Goal: Task Accomplishment & Management: Complete application form

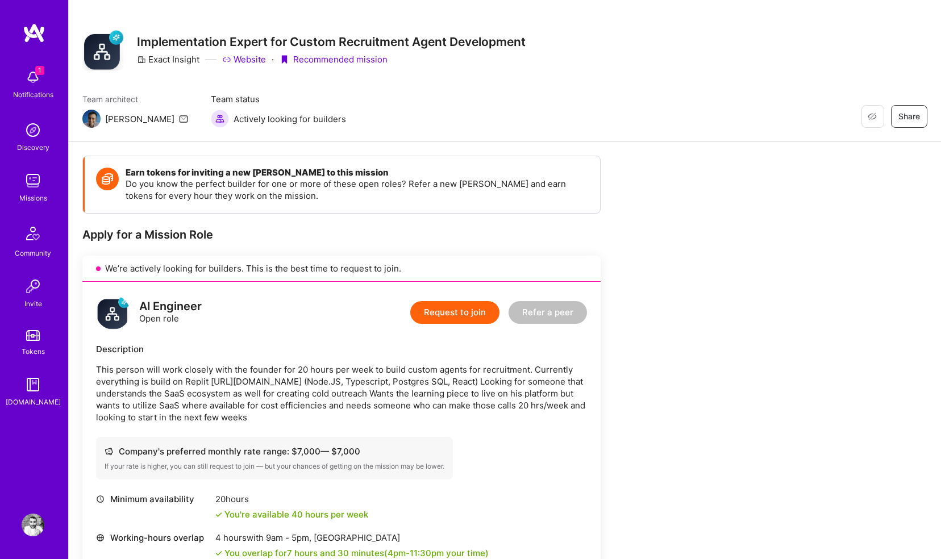
scroll to position [7, 0]
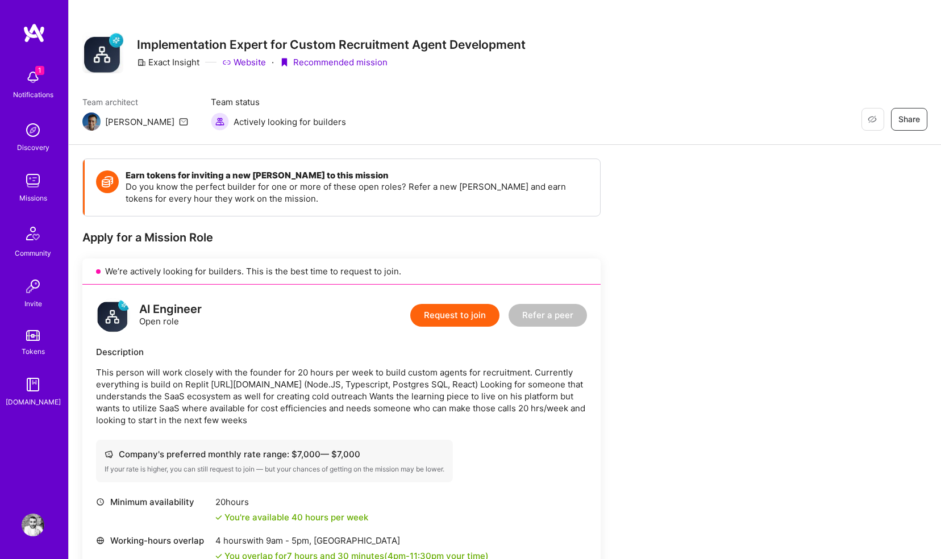
click at [256, 88] on div "Restore Not Interested Share Implementation Expert for Custom Recruitment Agent…" at bounding box center [505, 69] width 872 height 152
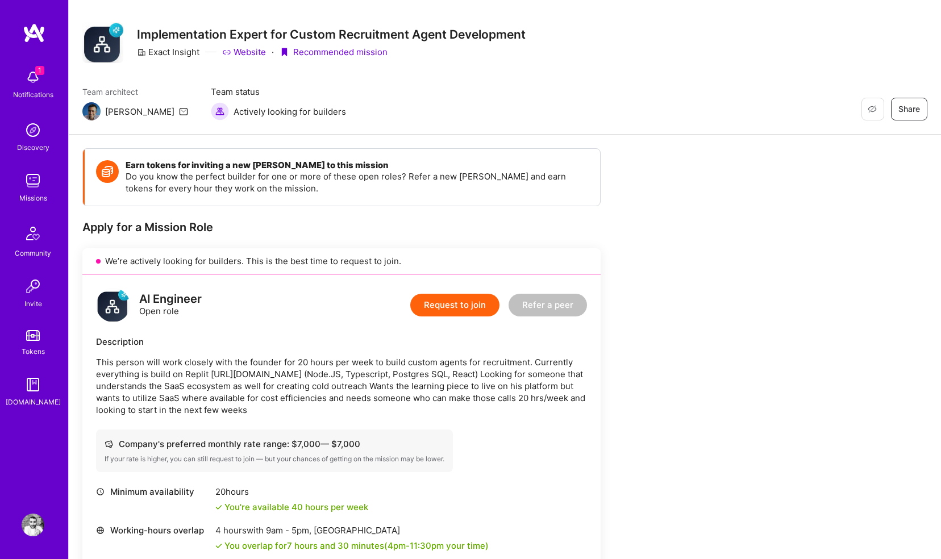
scroll to position [15, 0]
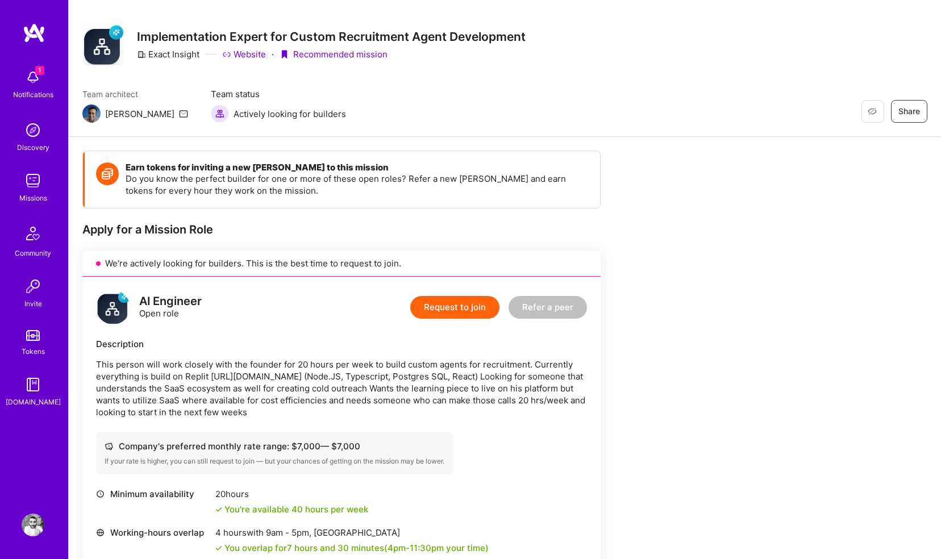
click at [240, 48] on link "Website" at bounding box center [244, 54] width 44 height 12
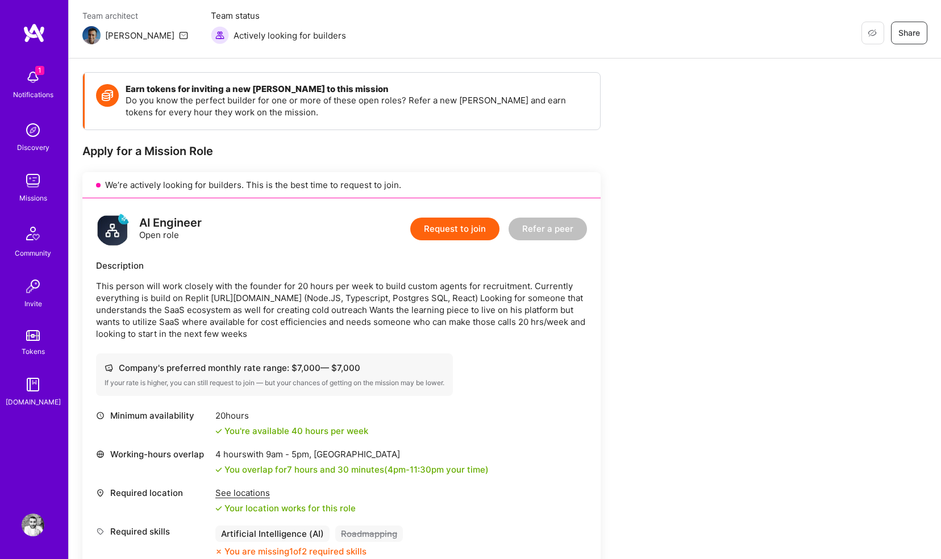
scroll to position [0, 0]
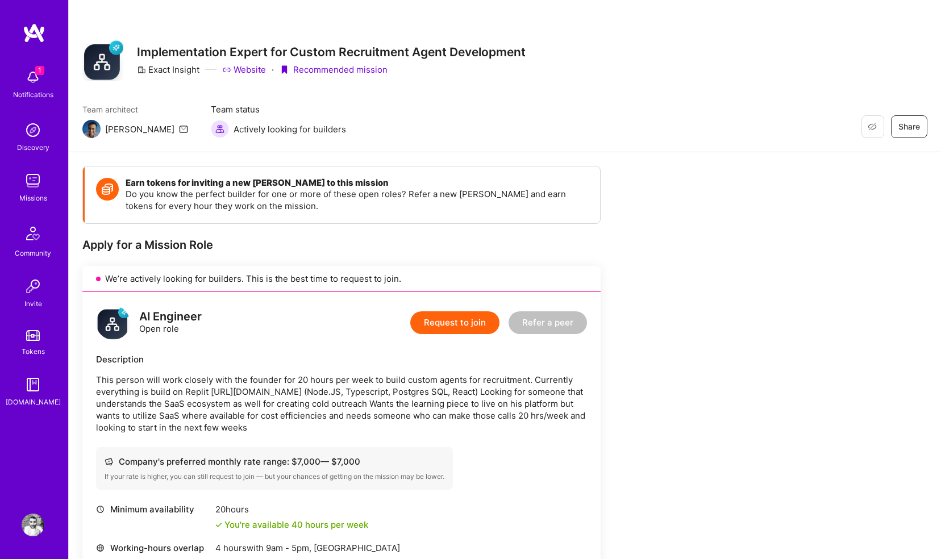
click at [456, 319] on button "Request to join" at bounding box center [454, 322] width 89 height 23
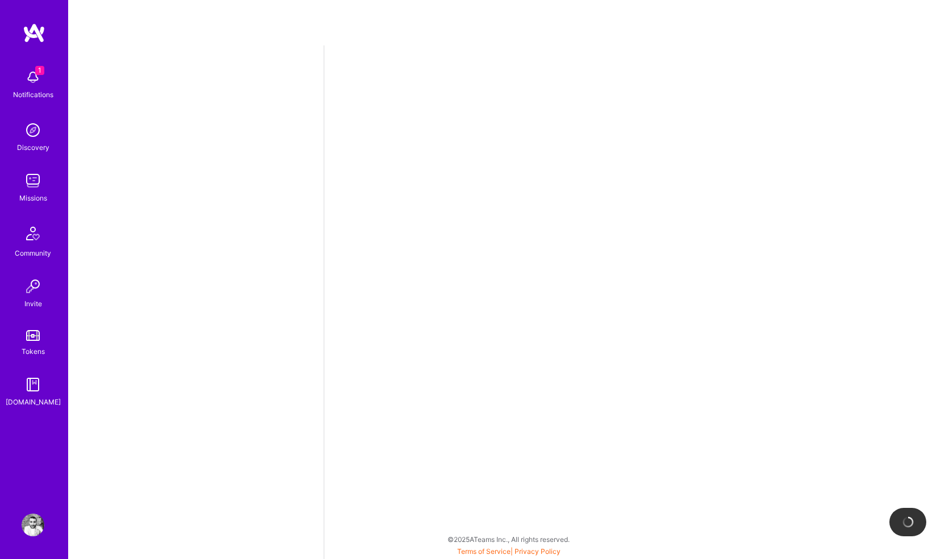
select select "GB"
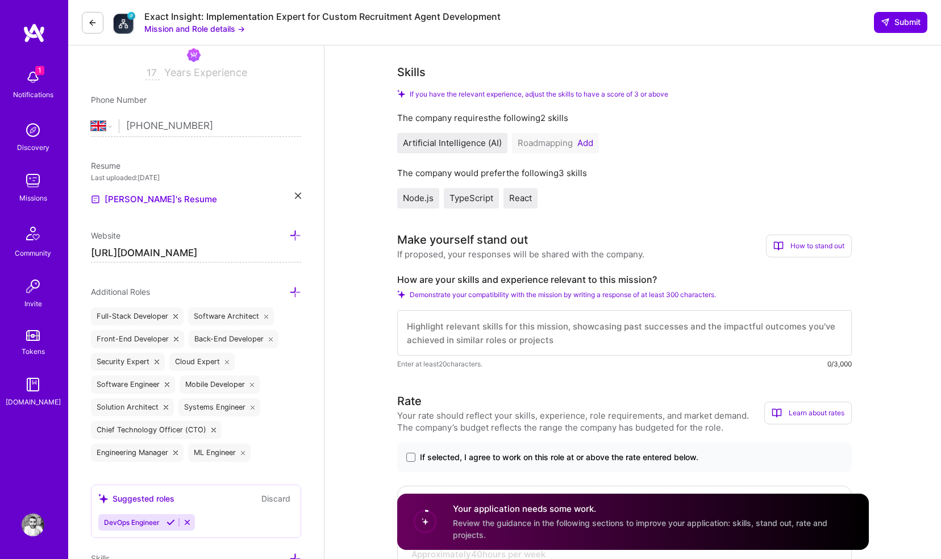
scroll to position [147, 0]
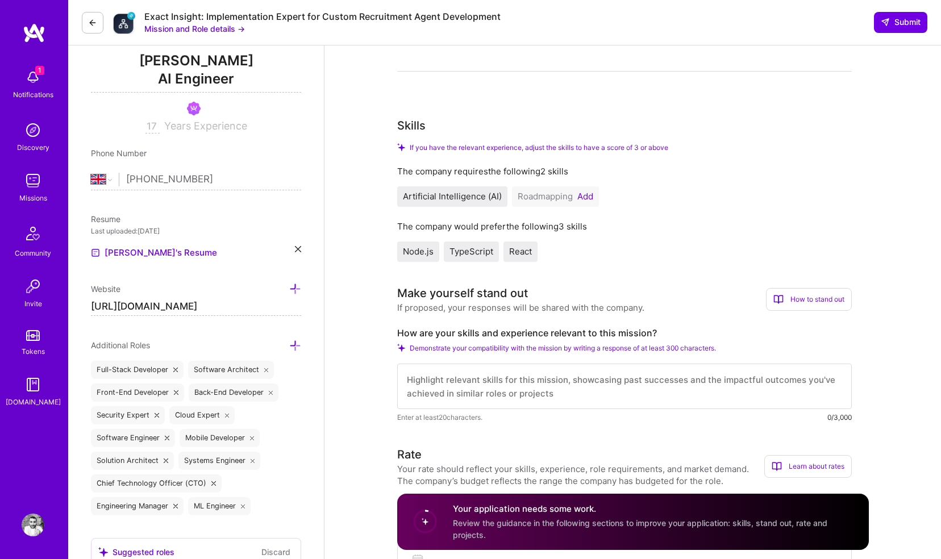
click at [35, 170] on img at bounding box center [33, 180] width 23 height 23
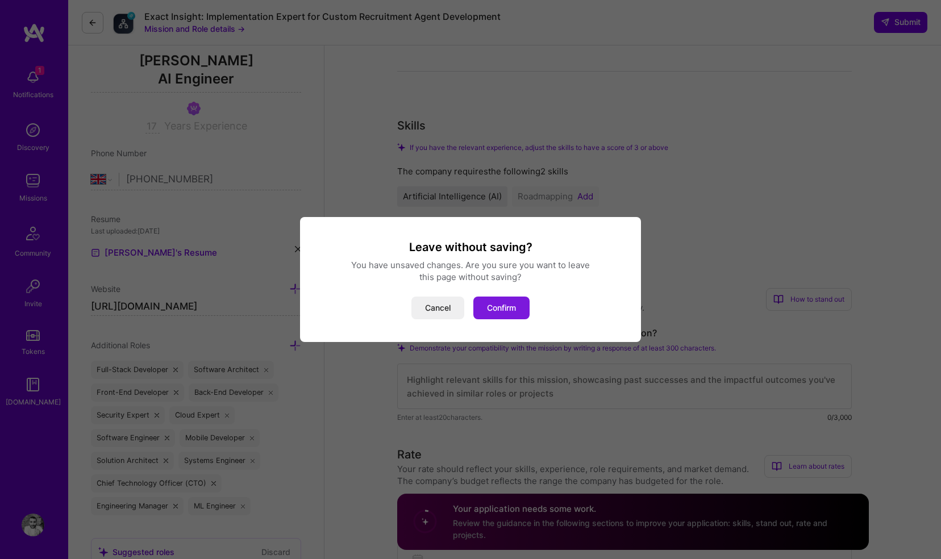
click at [500, 304] on button "Confirm" at bounding box center [501, 308] width 56 height 23
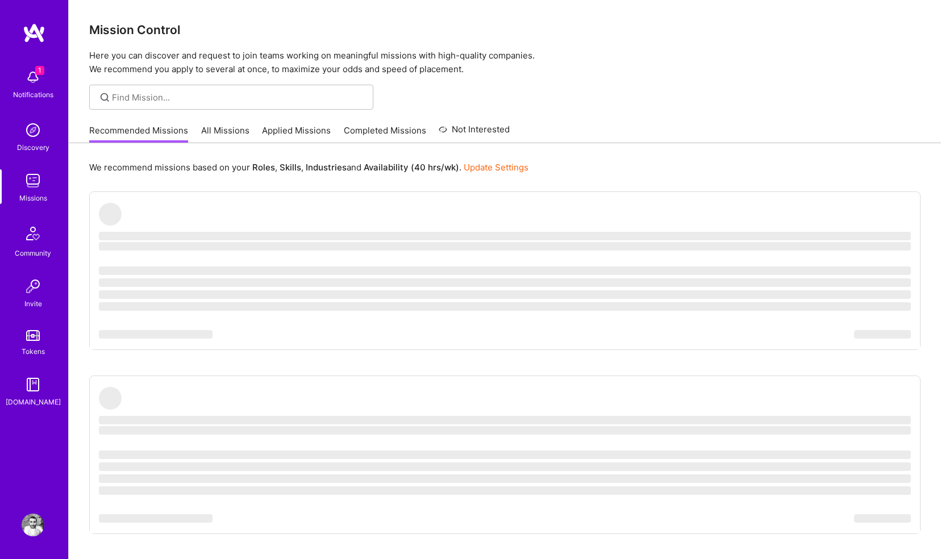
click at [299, 137] on link "Applied Missions" at bounding box center [296, 133] width 69 height 19
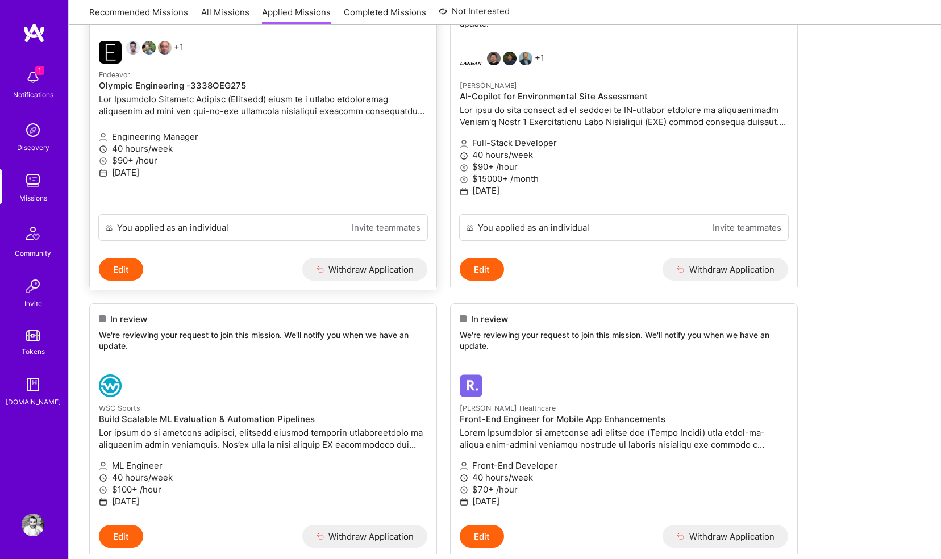
scroll to position [193, 0]
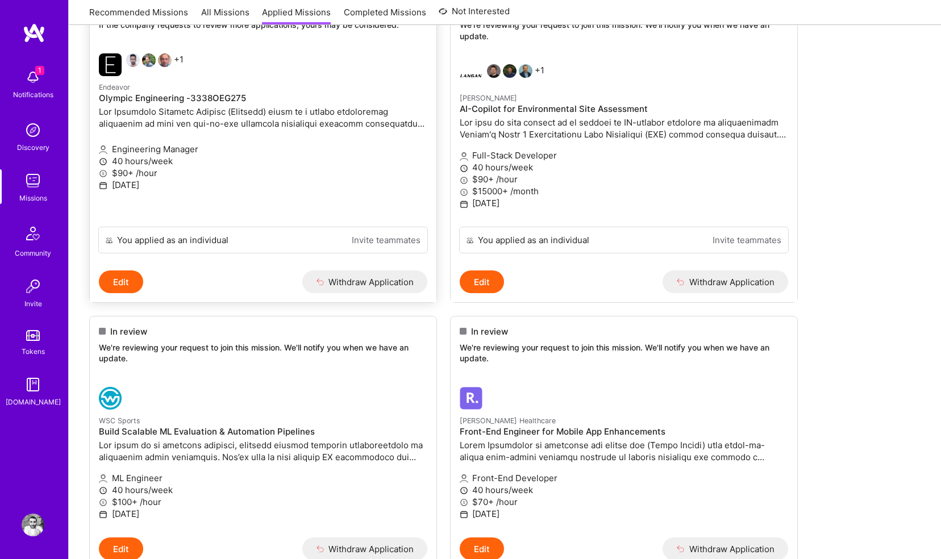
click at [236, 119] on p at bounding box center [263, 118] width 328 height 24
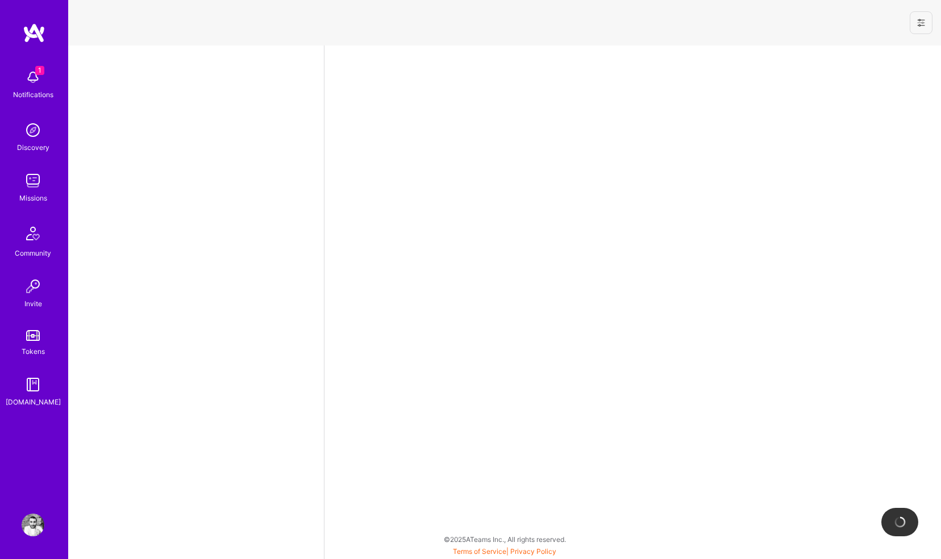
select select "GB"
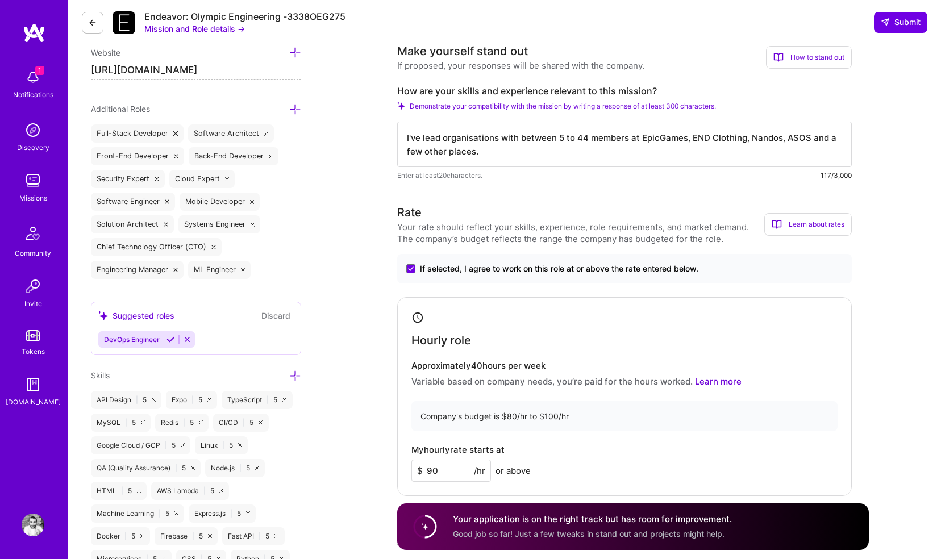
scroll to position [389, 0]
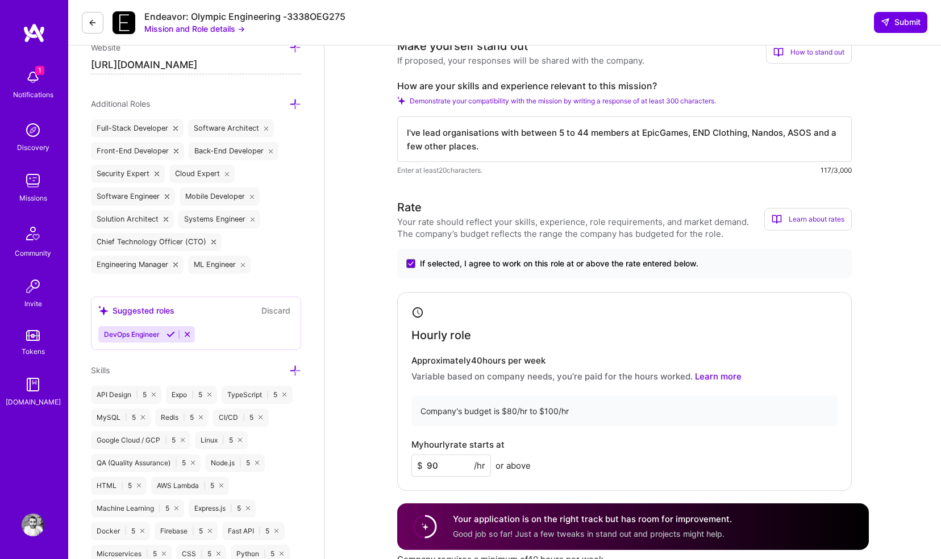
click at [94, 25] on icon at bounding box center [92, 22] width 9 height 9
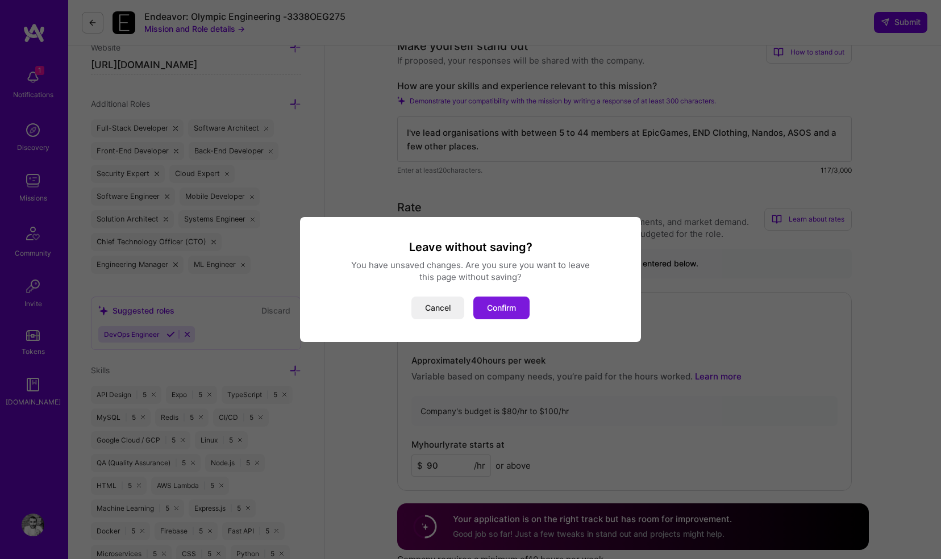
click at [488, 301] on button "Confirm" at bounding box center [501, 308] width 56 height 23
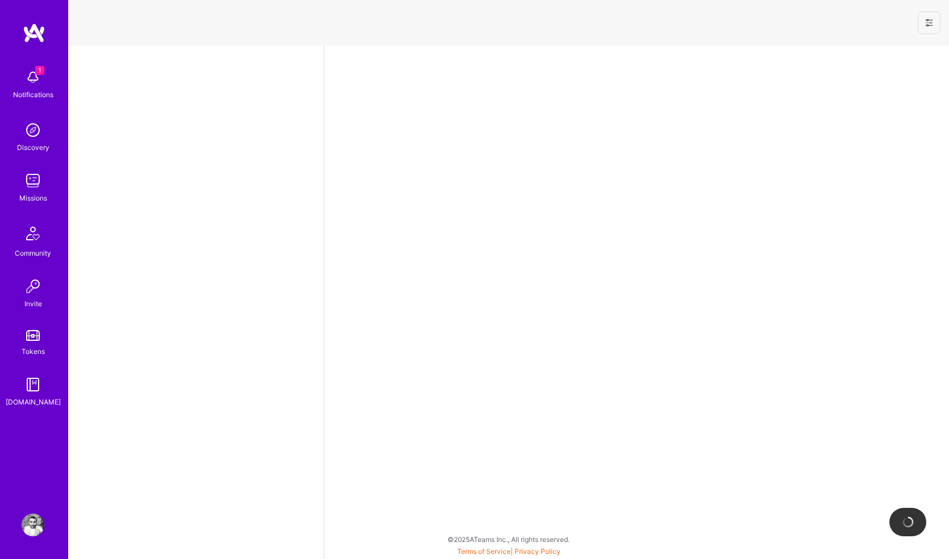
select select "GB"
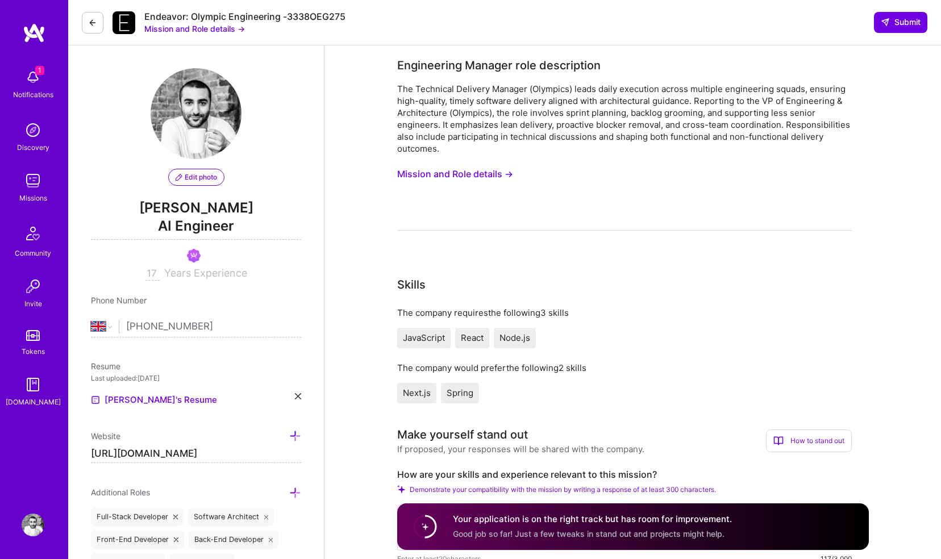
click at [30, 76] on img at bounding box center [33, 77] width 23 height 23
click at [39, 86] on div "1 Notifications Discovery Missions Community Invite Tokens [DOMAIN_NAME]" at bounding box center [34, 236] width 68 height 344
click at [37, 83] on img at bounding box center [33, 77] width 23 height 23
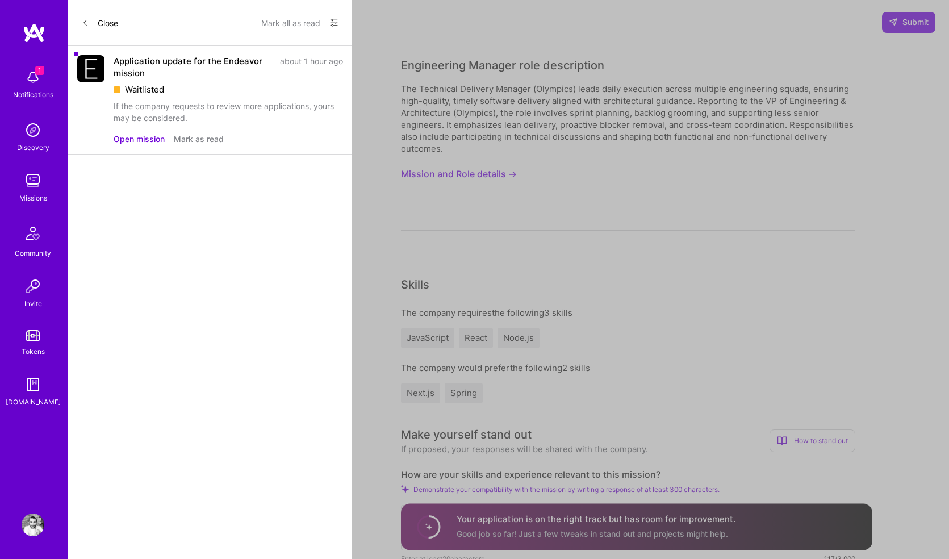
click at [134, 57] on div "Application update for the Endeavor mission" at bounding box center [194, 67] width 160 height 24
click at [193, 133] on button "Mark as read" at bounding box center [199, 139] width 50 height 12
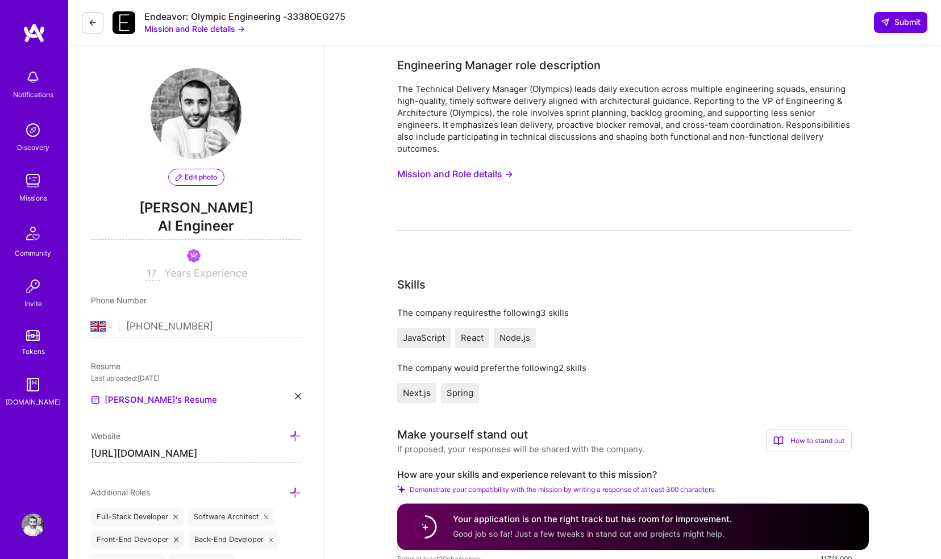
click at [30, 383] on img at bounding box center [33, 384] width 23 height 23
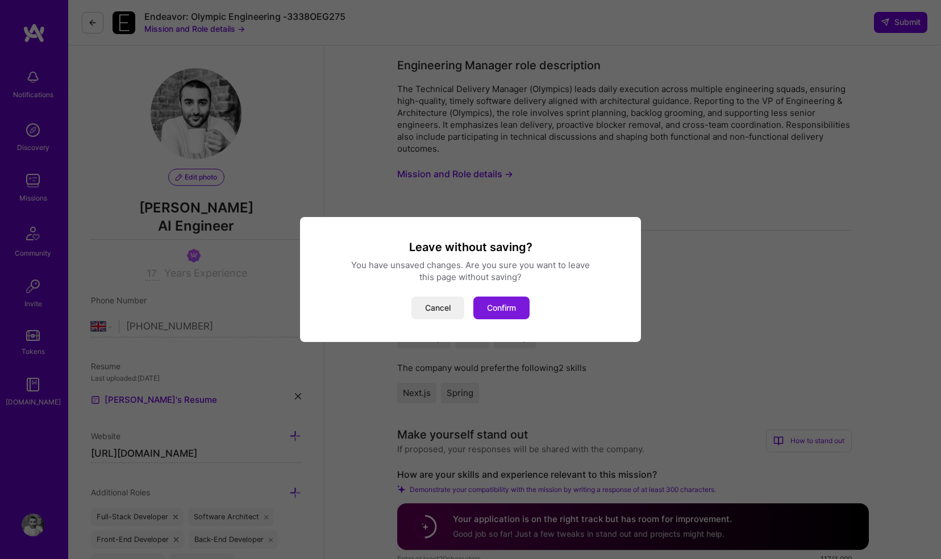
click at [486, 308] on button "Confirm" at bounding box center [501, 308] width 56 height 23
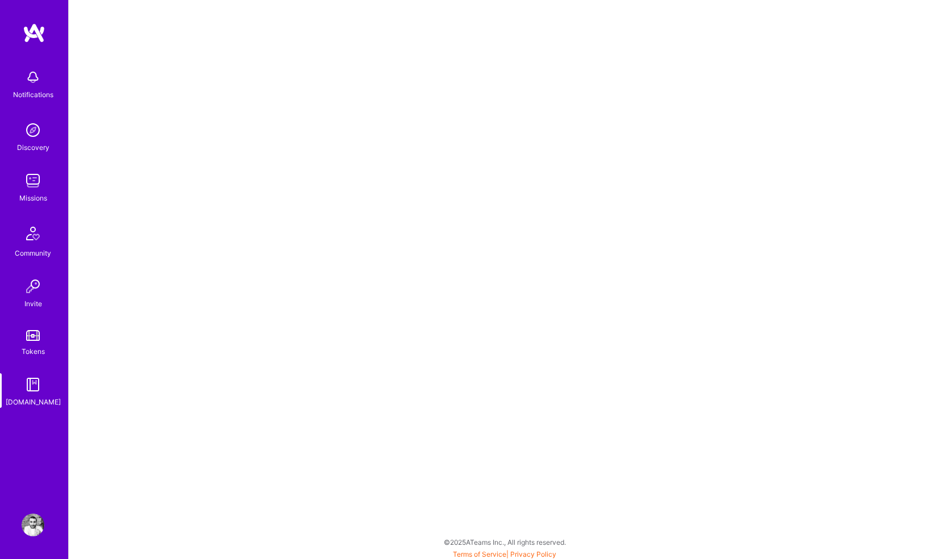
click at [20, 190] on link "Missions" at bounding box center [33, 186] width 70 height 35
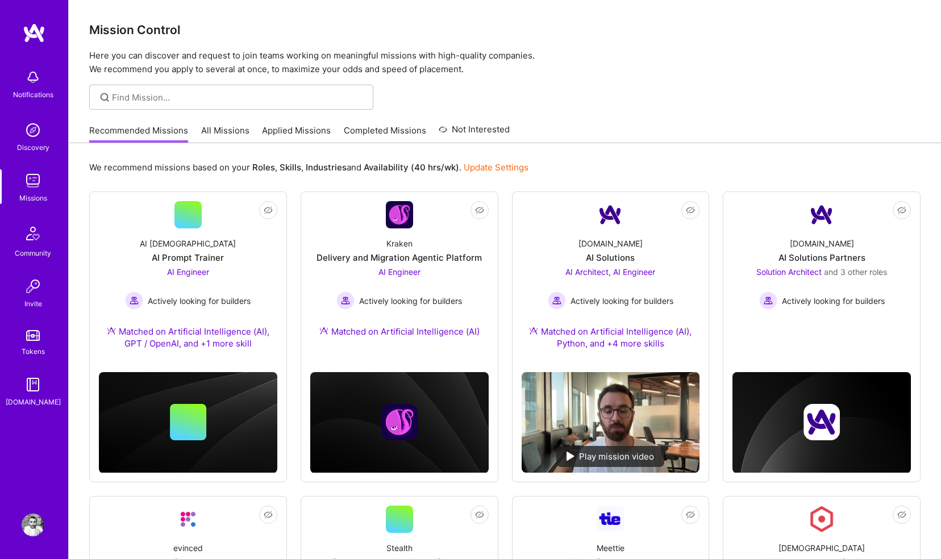
click at [393, 131] on link "Completed Missions" at bounding box center [385, 133] width 82 height 19
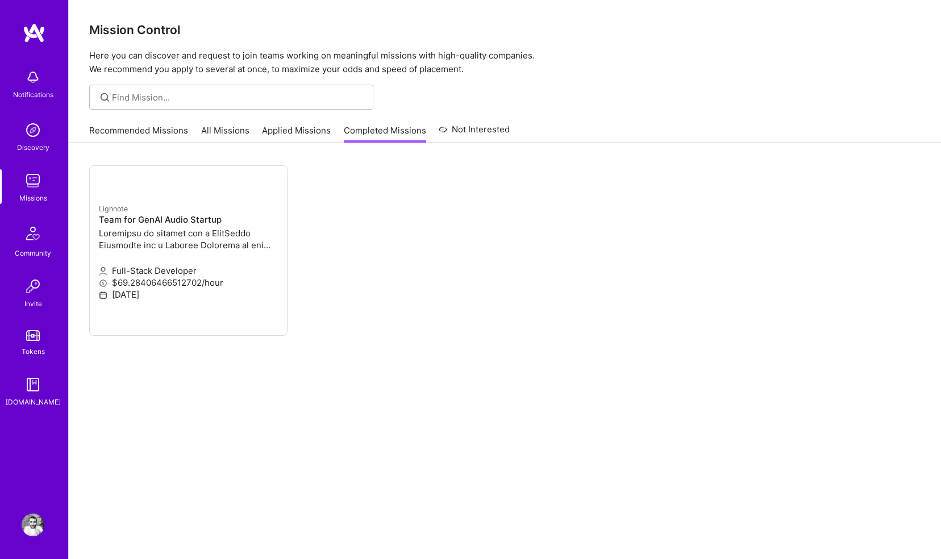
click at [308, 135] on link "Applied Missions" at bounding box center [296, 133] width 69 height 19
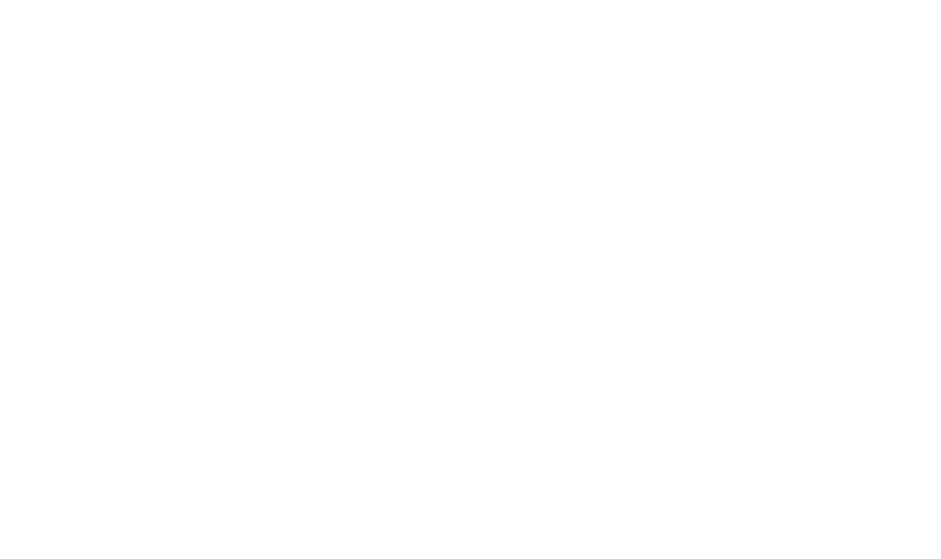
scroll to position [132, 0]
click at [0, 0] on button "Withdraw Application" at bounding box center [0, 0] width 0 height 0
click at [0, 0] on button "Withdraw" at bounding box center [0, 0] width 0 height 0
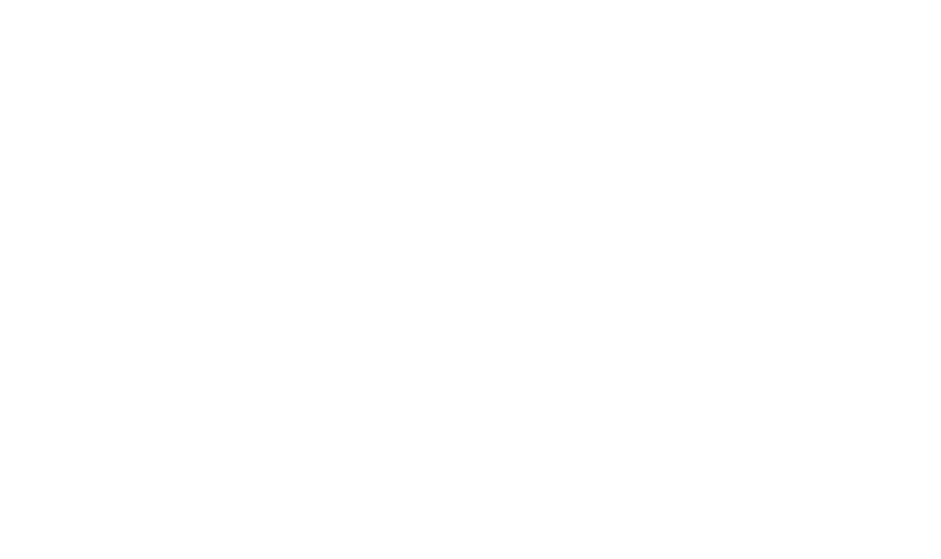
click at [0, 0] on button "Edit" at bounding box center [0, 0] width 0 height 0
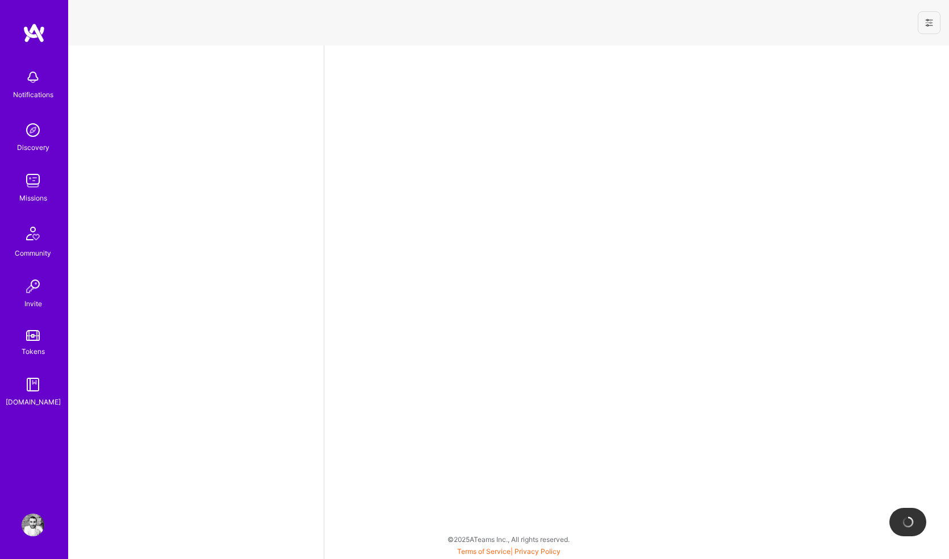
select select "GB"
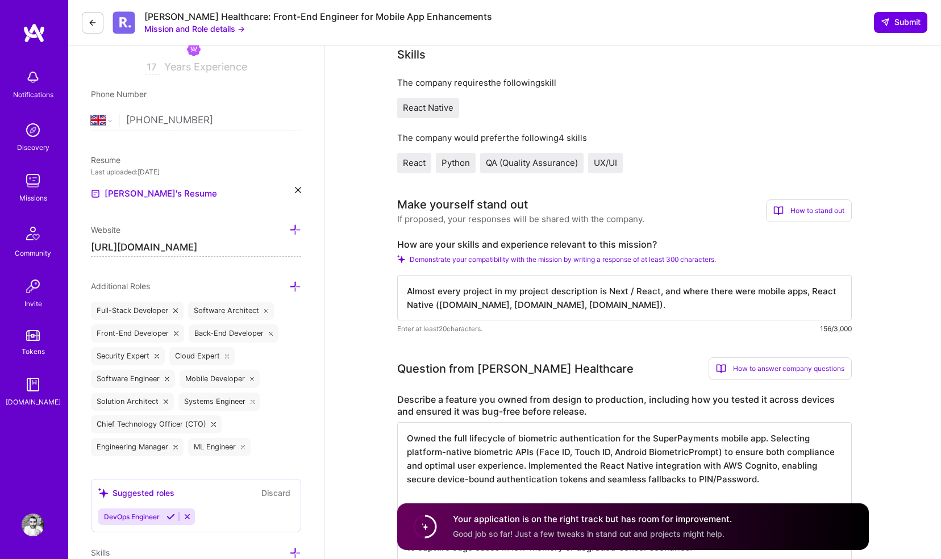
scroll to position [1, 0]
drag, startPoint x: 411, startPoint y: 291, endPoint x: 432, endPoint y: 325, distance: 39.7
click at [432, 325] on div "Almost every project in my project description is Next / React, and where there…" at bounding box center [624, 305] width 454 height 60
click at [419, 299] on textarea "Almost every project in my project description is Next / React, and where there…" at bounding box center [624, 297] width 454 height 45
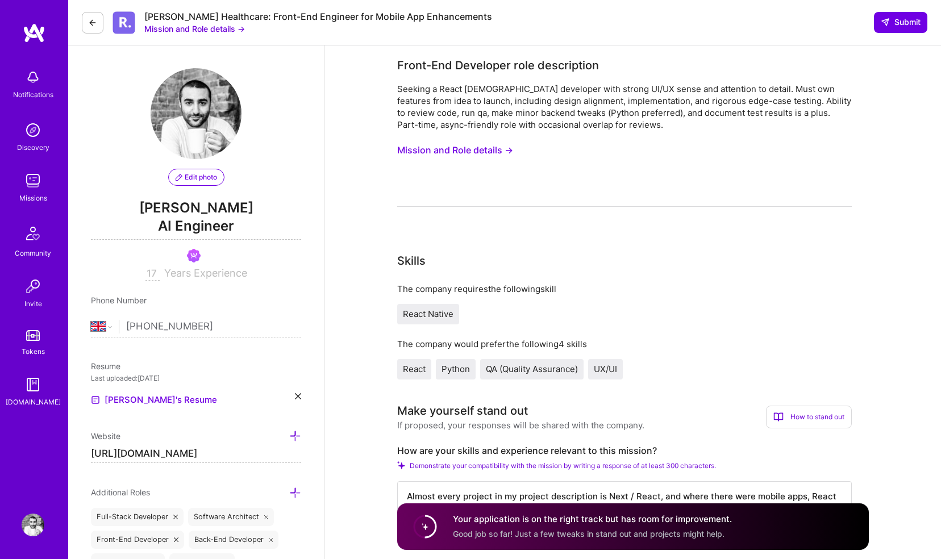
click at [85, 19] on button at bounding box center [93, 23] width 22 height 22
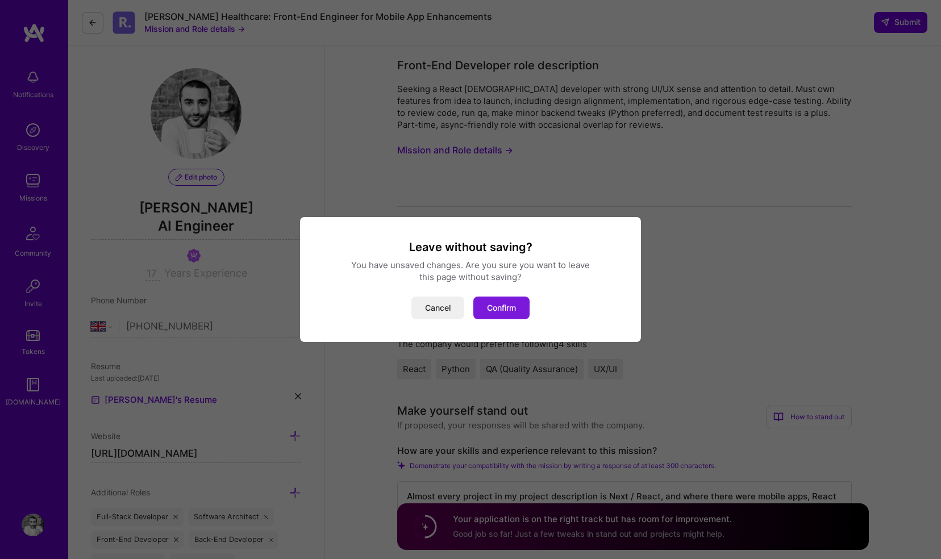
click at [484, 297] on button "Confirm" at bounding box center [501, 308] width 56 height 23
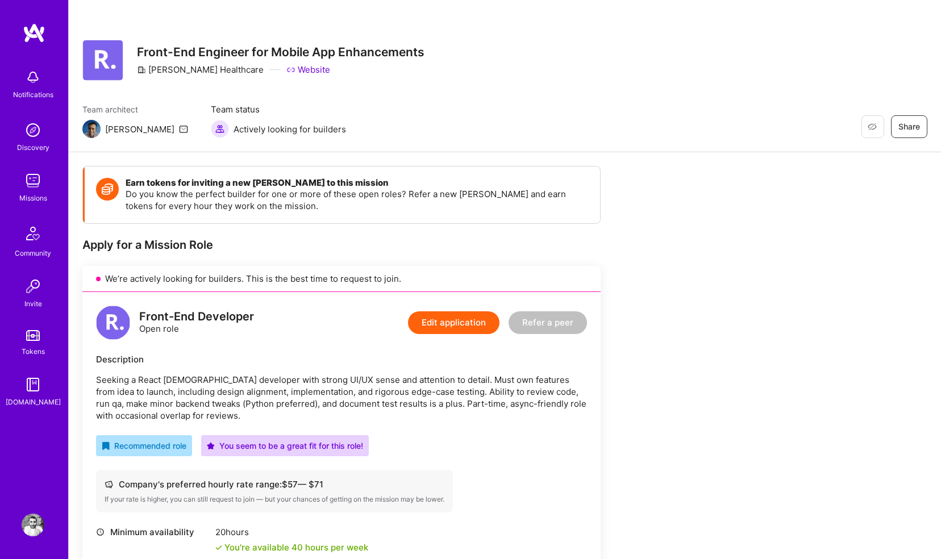
click at [35, 78] on img at bounding box center [33, 77] width 23 height 23
click at [34, 33] on img at bounding box center [34, 33] width 23 height 20
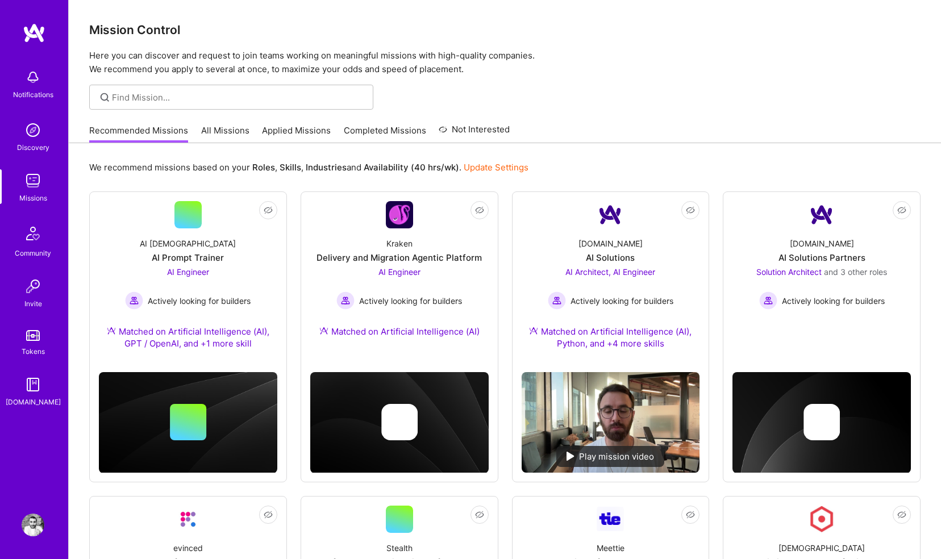
click at [34, 33] on img at bounding box center [34, 33] width 23 height 20
click at [34, 182] on img at bounding box center [33, 180] width 23 height 23
click at [23, 69] on img at bounding box center [33, 77] width 23 height 23
click at [40, 38] on img at bounding box center [34, 33] width 23 height 20
click at [365, 128] on link "Completed Missions" at bounding box center [385, 133] width 82 height 19
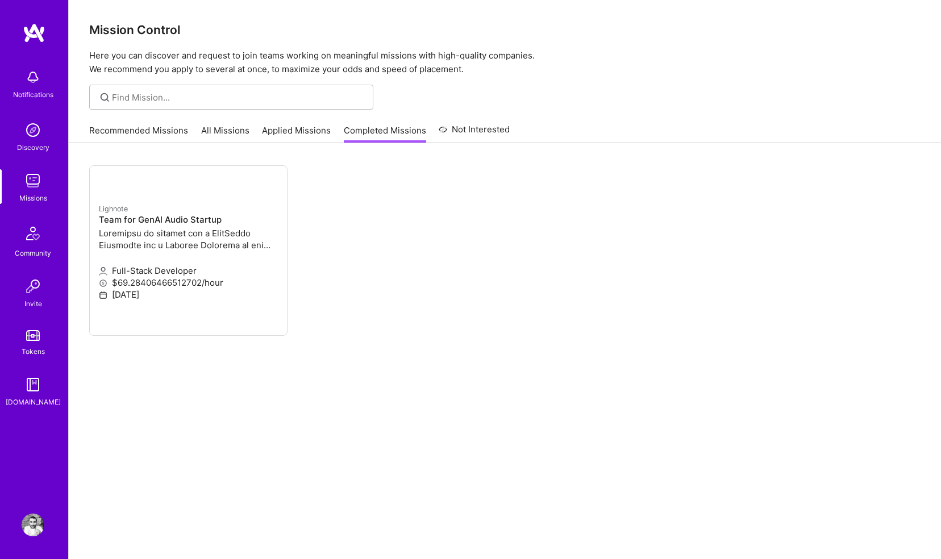
click at [258, 132] on div "Recommended Missions All Missions Applied Missions Completed Missions Not Inter…" at bounding box center [299, 130] width 420 height 24
click at [269, 131] on link "Applied Missions" at bounding box center [296, 133] width 69 height 19
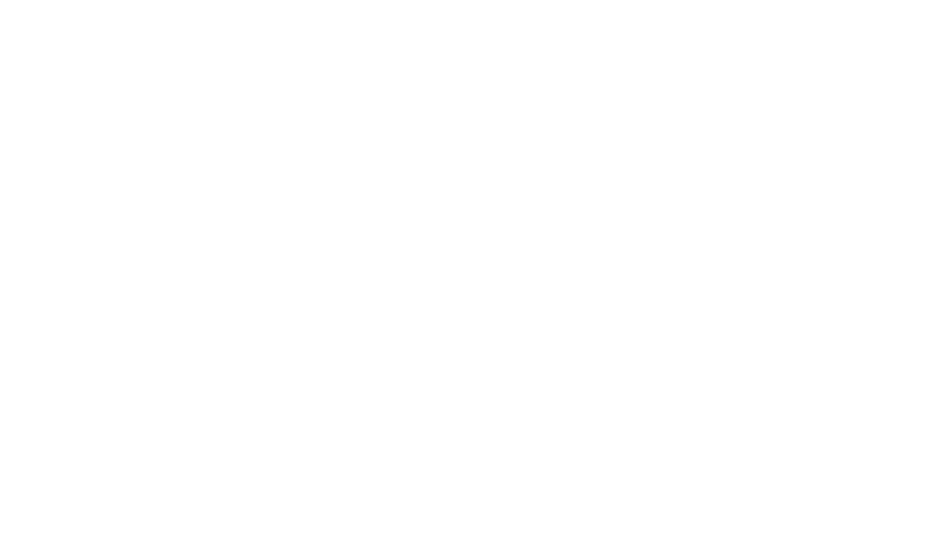
click at [0, 0] on span "In review" at bounding box center [0, 0] width 0 height 0
click at [0, 0] on h4 "AI-Copilot for Environmental Site Assessment" at bounding box center [0, 0] width 0 height 0
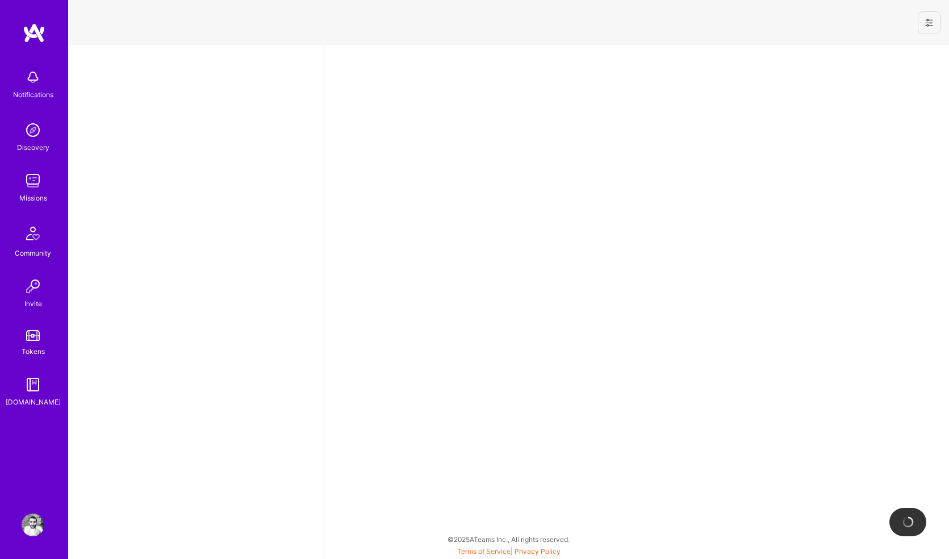
select select "GB"
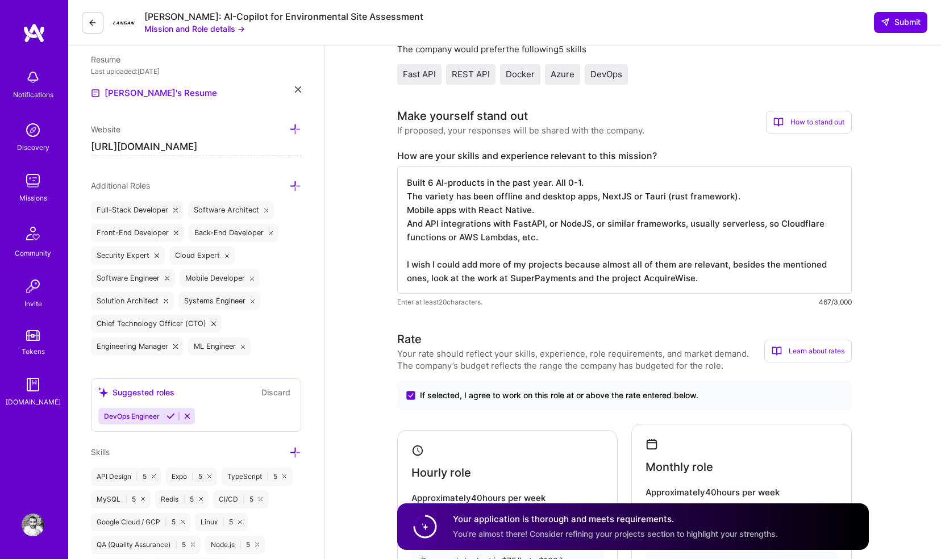
scroll to position [1, 0]
drag, startPoint x: 408, startPoint y: 183, endPoint x: 720, endPoint y: 280, distance: 325.9
click at [720, 280] on textarea "Built 6 AI-products in the past year. All 0-1. The variety has been offline and…" at bounding box center [624, 229] width 454 height 127
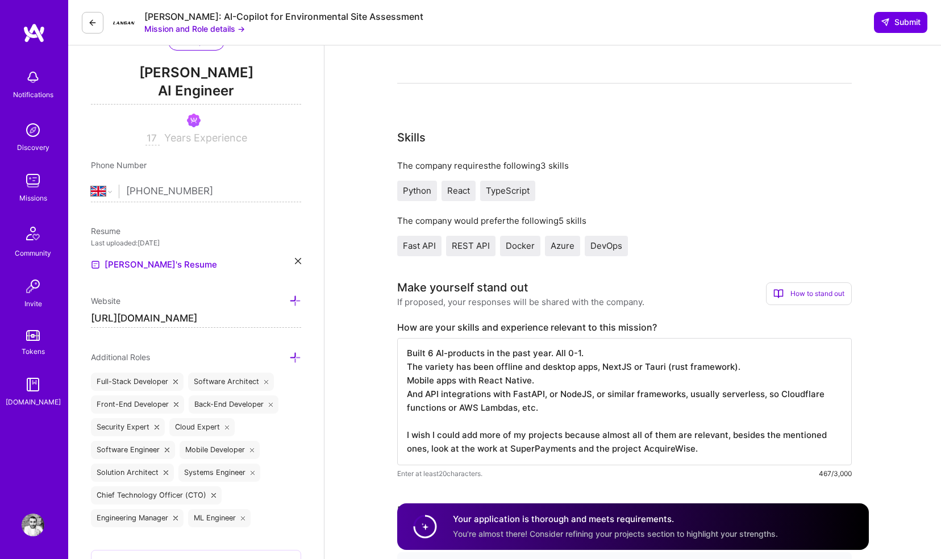
scroll to position [62, 0]
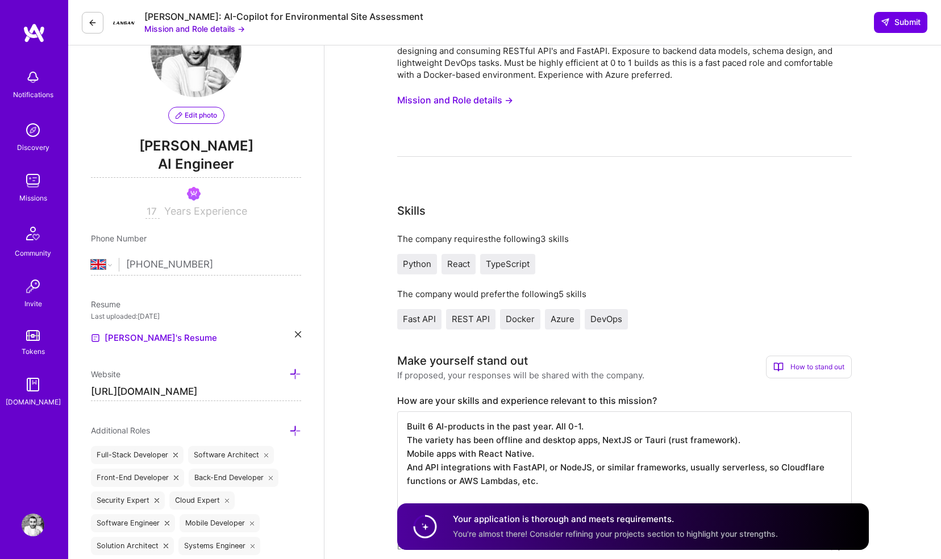
click at [34, 82] on img at bounding box center [33, 77] width 23 height 23
click at [27, 78] on div "Notifications Discovery Missions Community Invite Tokens [DOMAIN_NAME]" at bounding box center [34, 236] width 68 height 344
click at [28, 34] on img at bounding box center [34, 33] width 23 height 20
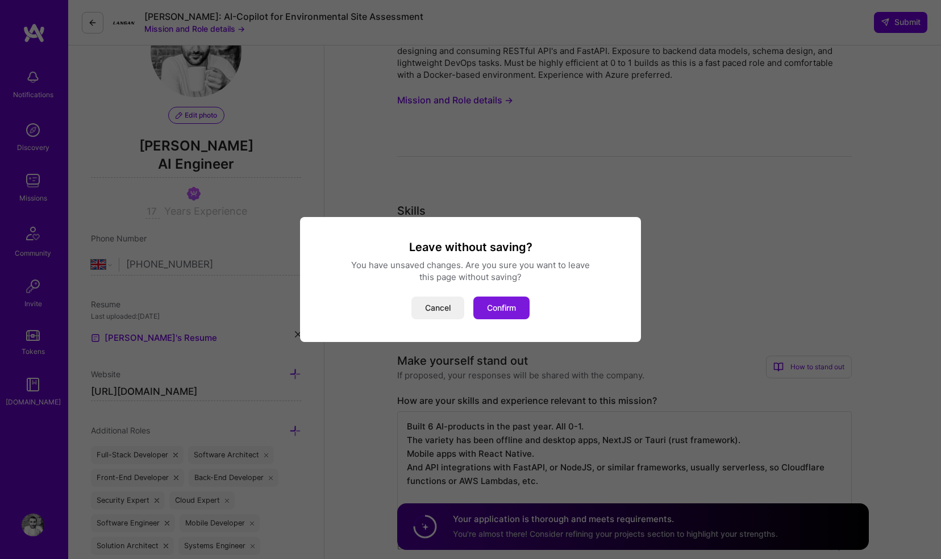
click at [485, 304] on button "Confirm" at bounding box center [501, 308] width 56 height 23
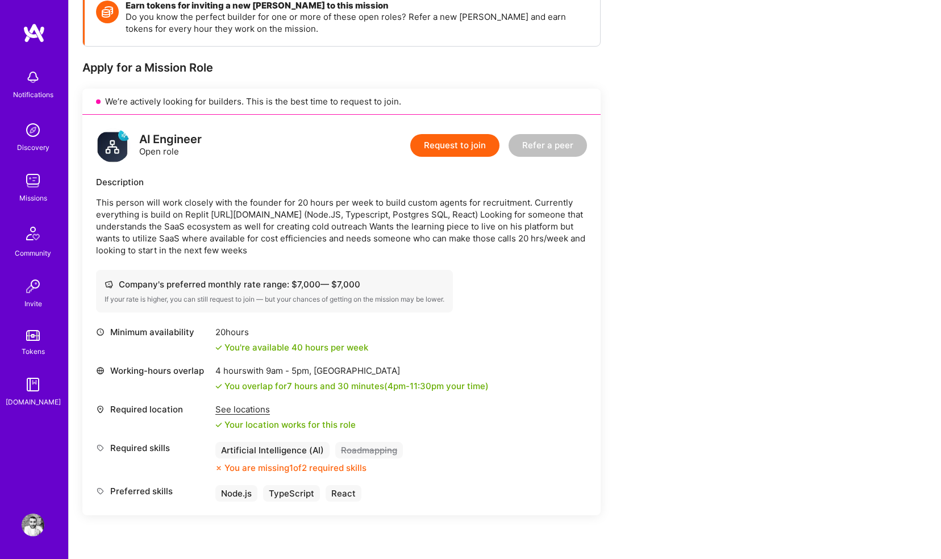
scroll to position [179, 0]
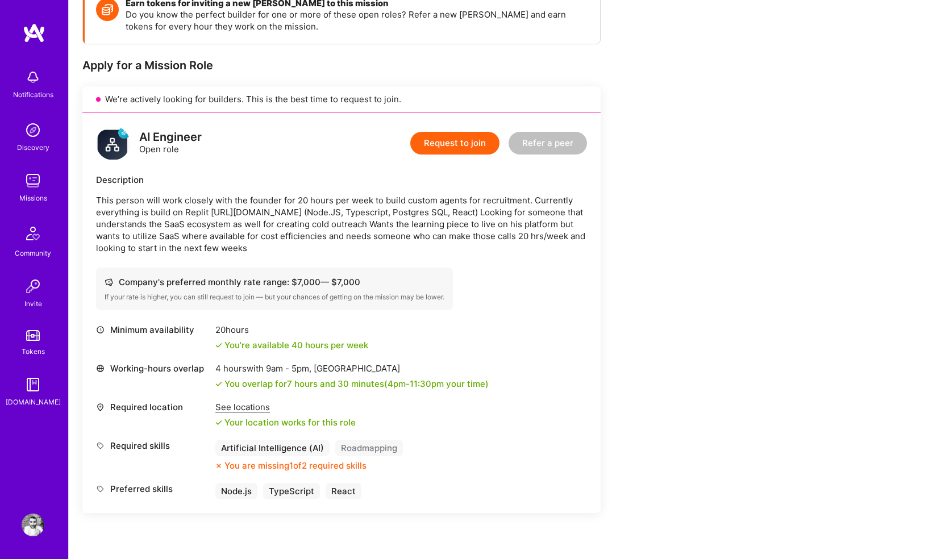
click at [454, 141] on button "Request to join" at bounding box center [454, 143] width 89 height 23
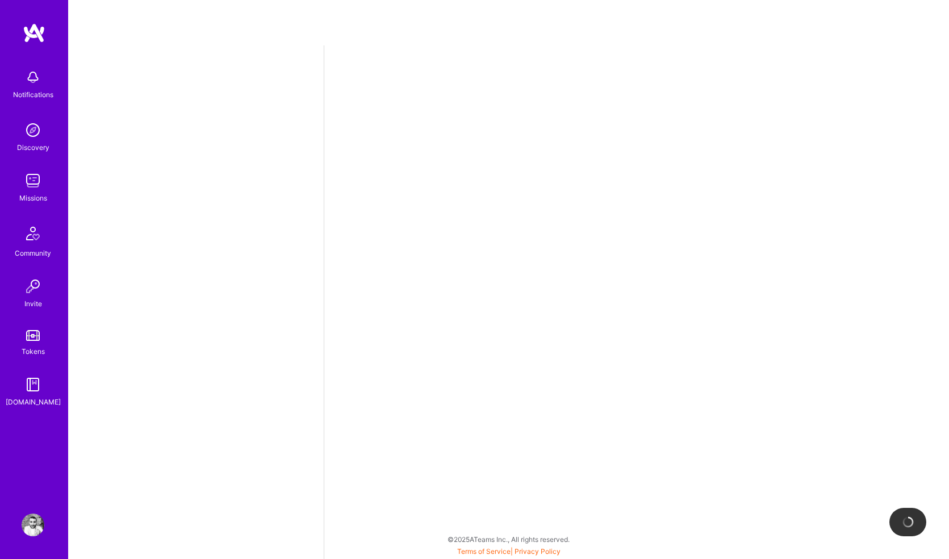
select select "GB"
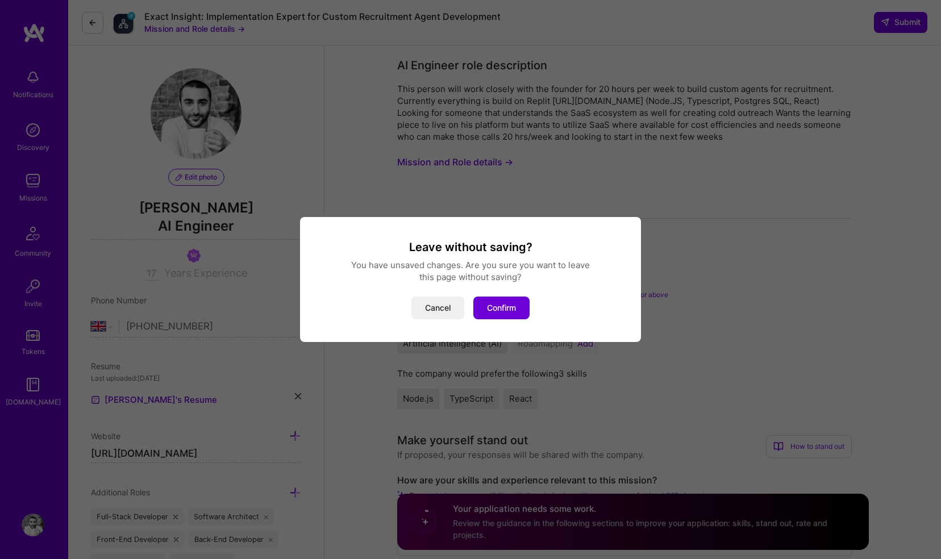
click at [163, 31] on div "Leave without saving? You have unsaved changes. Are you sure you want to leave …" at bounding box center [470, 279] width 941 height 559
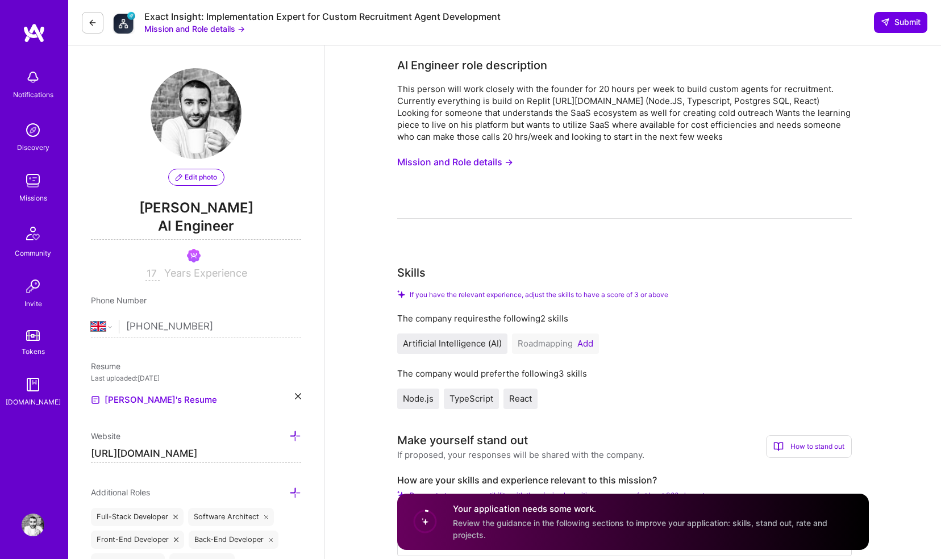
click at [163, 31] on button "Mission and Role details →" at bounding box center [194, 29] width 101 height 12
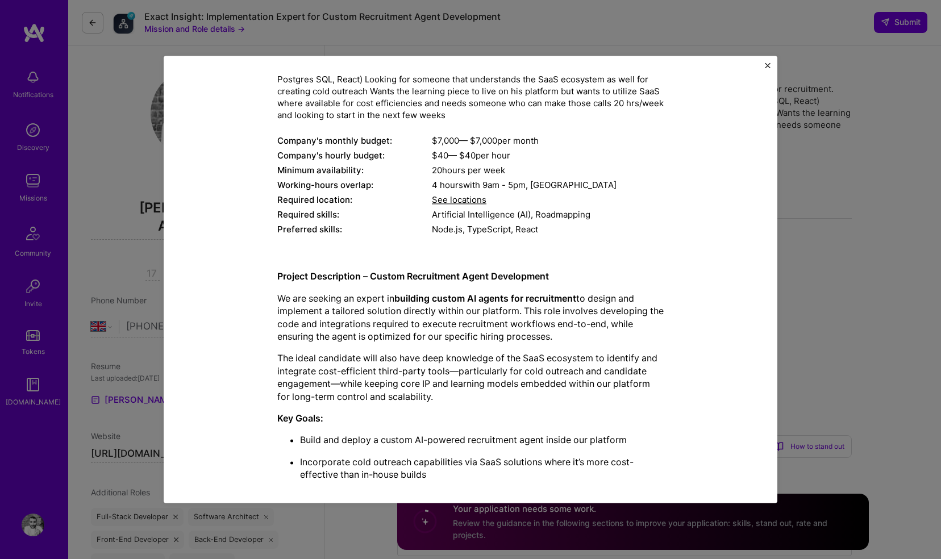
scroll to position [124, 0]
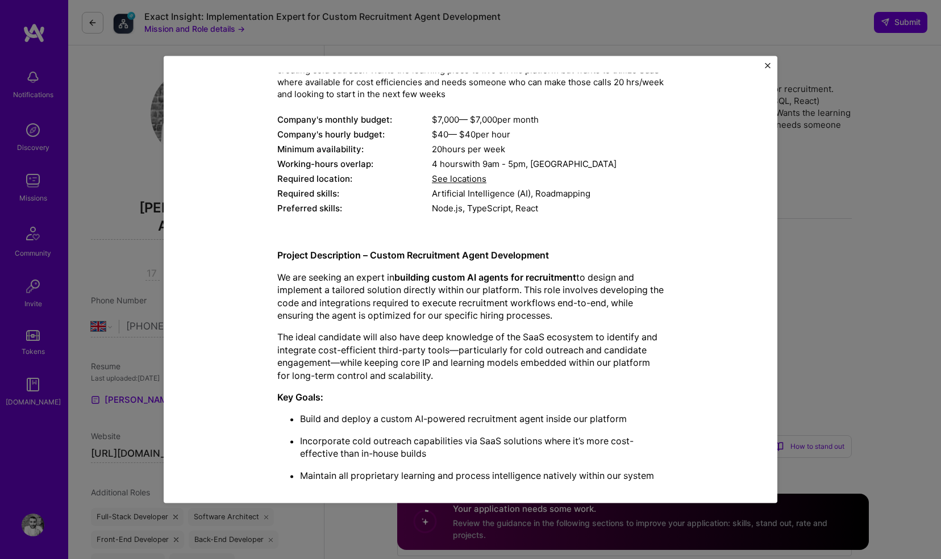
click at [433, 180] on span "See locations" at bounding box center [459, 179] width 55 height 11
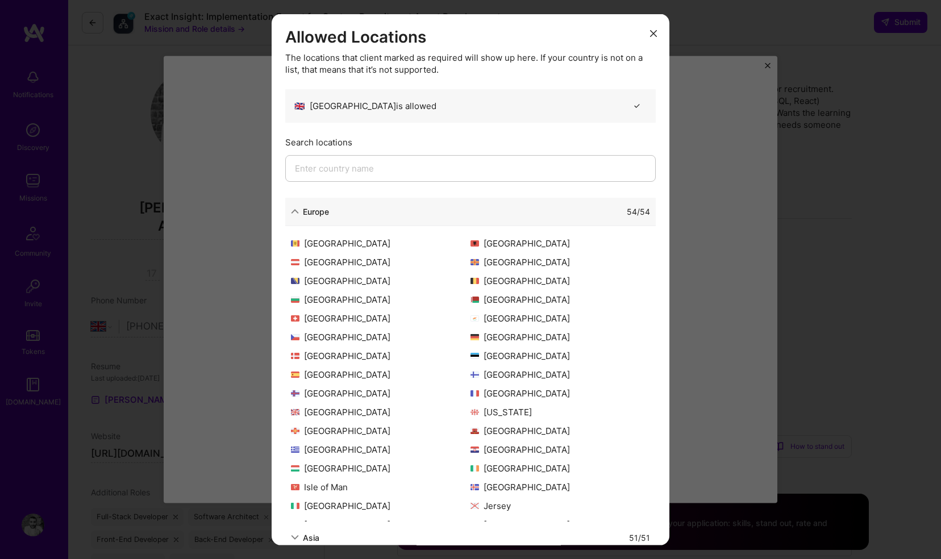
click at [222, 174] on div "Allowed Locations The locations that client marked as required will show up her…" at bounding box center [470, 279] width 941 height 559
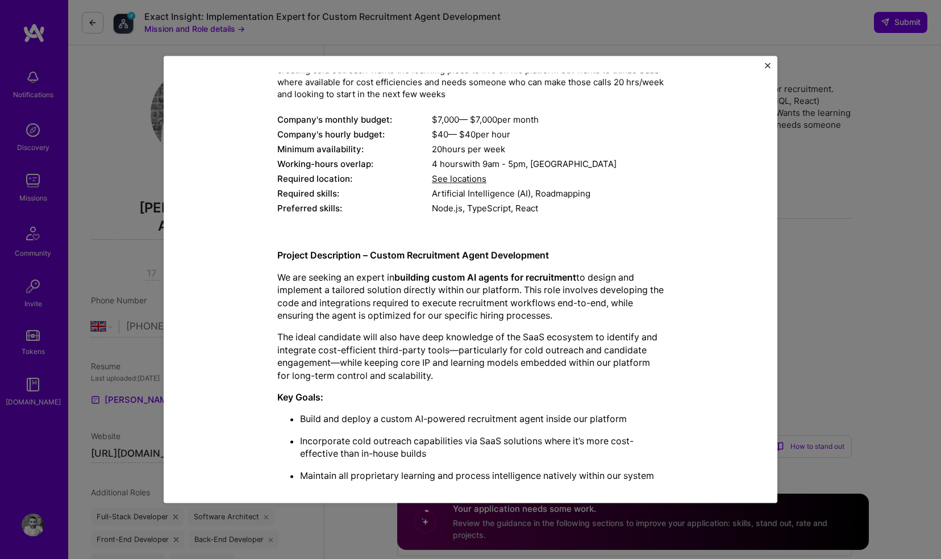
click at [141, 95] on div "Mission Description and Role Details AI Engineer role description This person w…" at bounding box center [470, 279] width 941 height 559
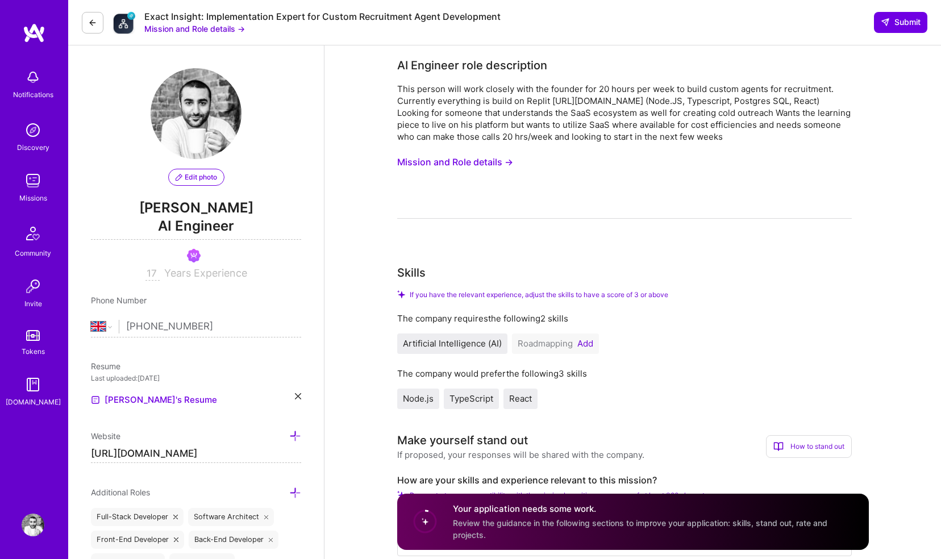
click at [86, 22] on button at bounding box center [93, 23] width 22 height 22
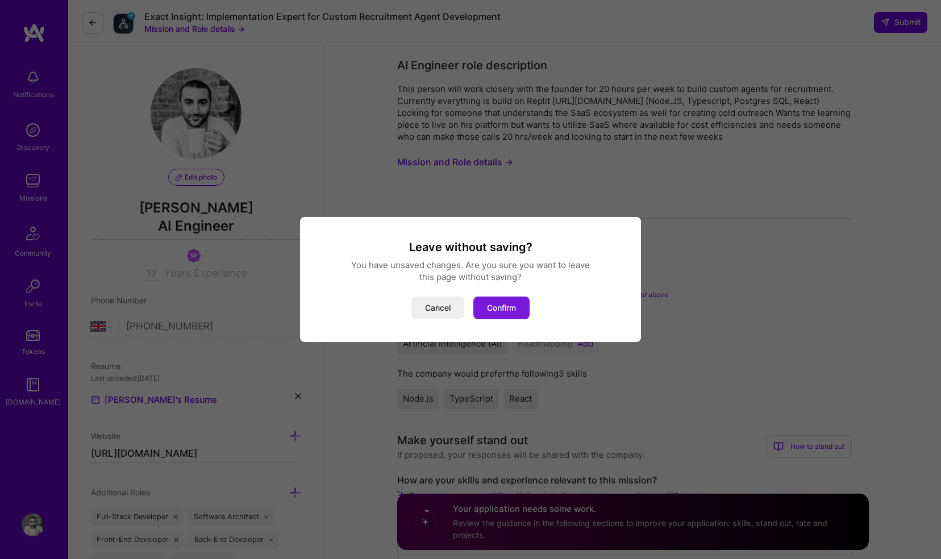
click at [506, 312] on button "Confirm" at bounding box center [501, 308] width 56 height 23
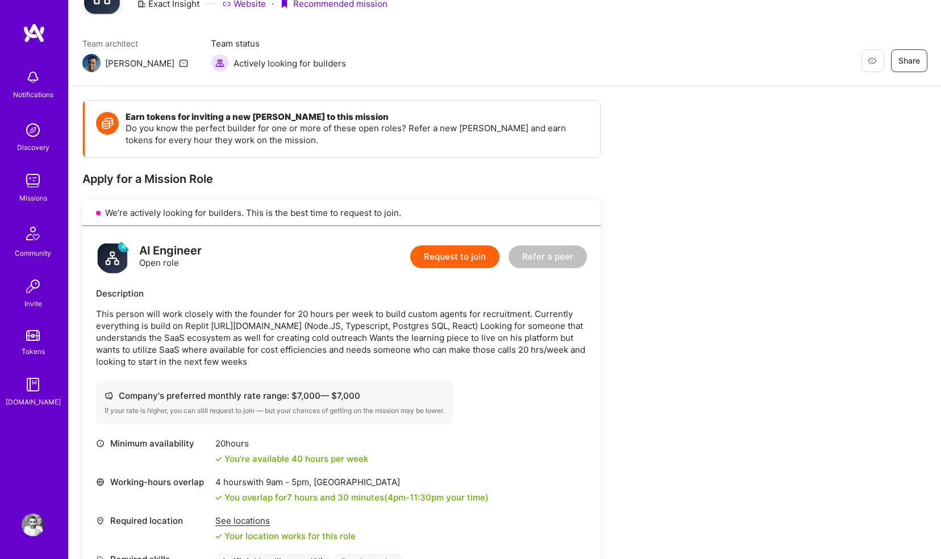
scroll to position [141, 0]
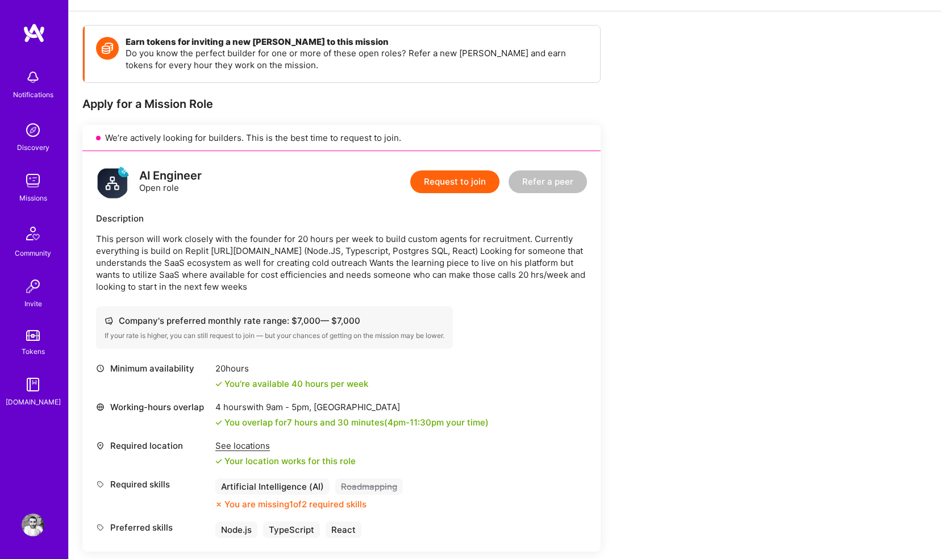
click at [472, 183] on button "Request to join" at bounding box center [454, 181] width 89 height 23
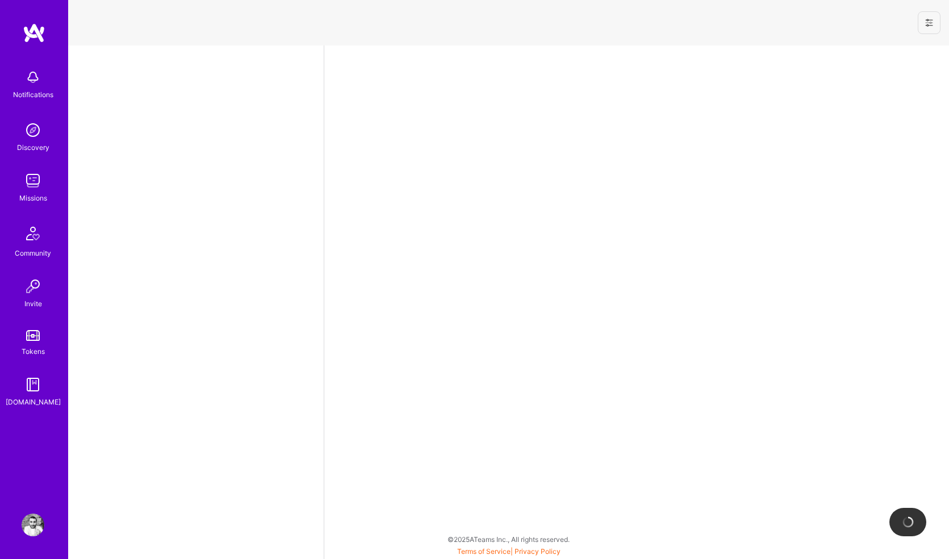
select select "GB"
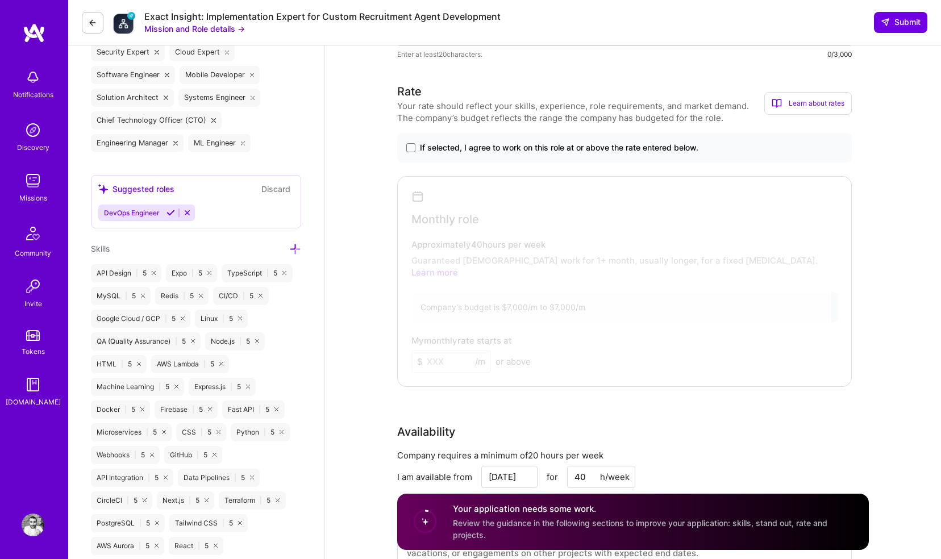
scroll to position [488, 0]
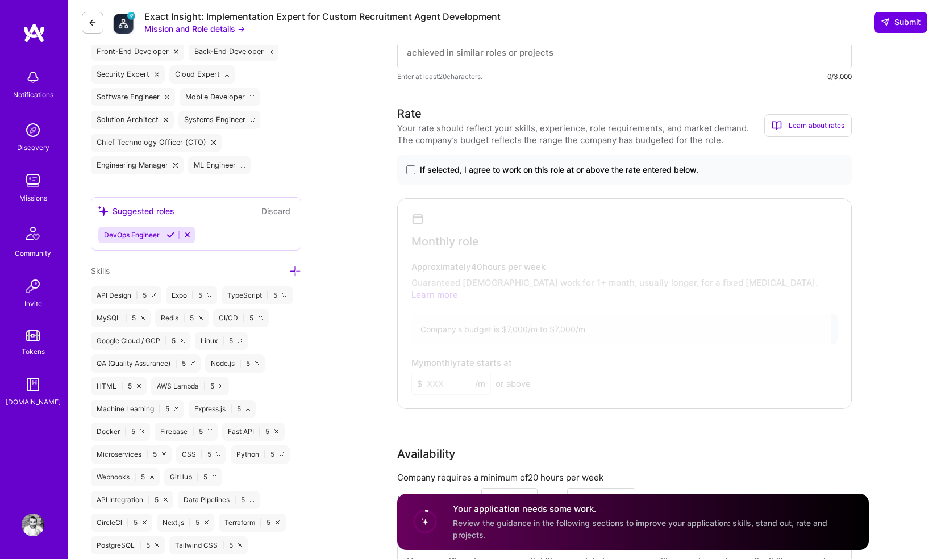
click at [410, 174] on label "If selected, I agree to work on this role at or above the rate entered below." at bounding box center [624, 169] width 436 height 11
click at [0, 0] on input "If selected, I agree to work on this role at or above the rate entered below." at bounding box center [0, 0] width 0 height 0
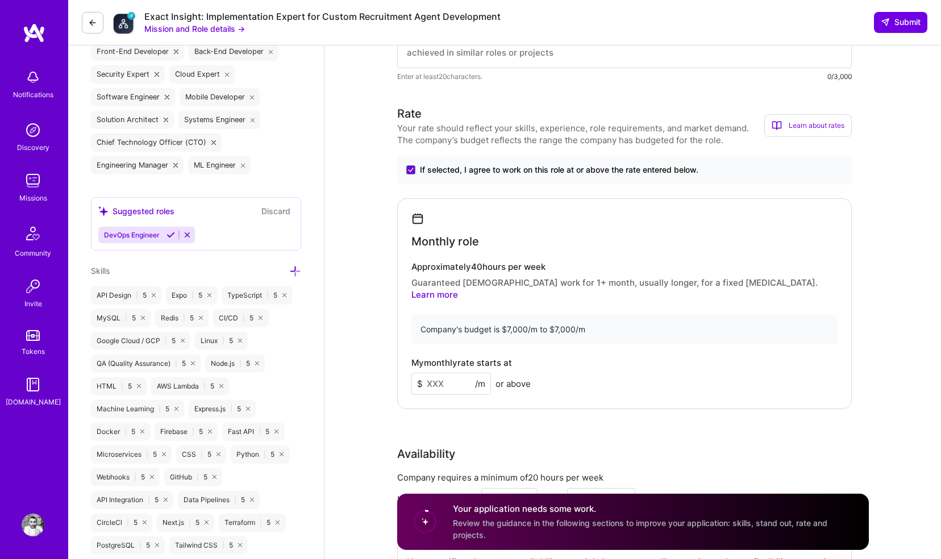
click at [455, 373] on input at bounding box center [451, 384] width 80 height 22
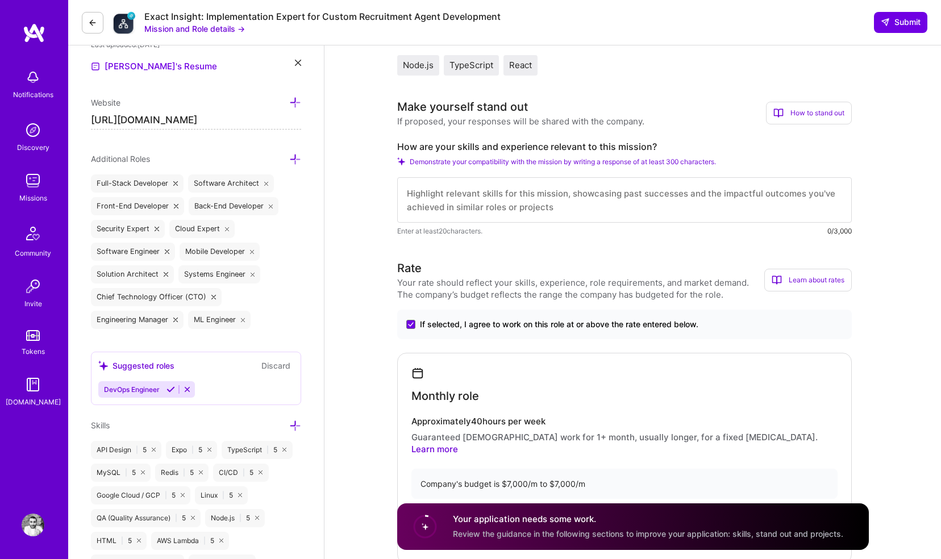
scroll to position [0, 0]
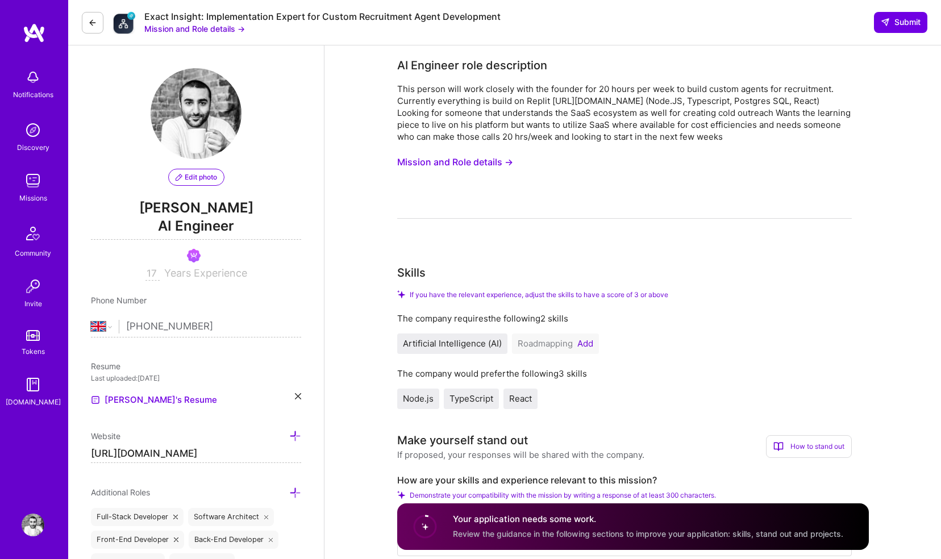
type input "7000"
click at [507, 164] on button "Mission and Role details →" at bounding box center [455, 162] width 116 height 21
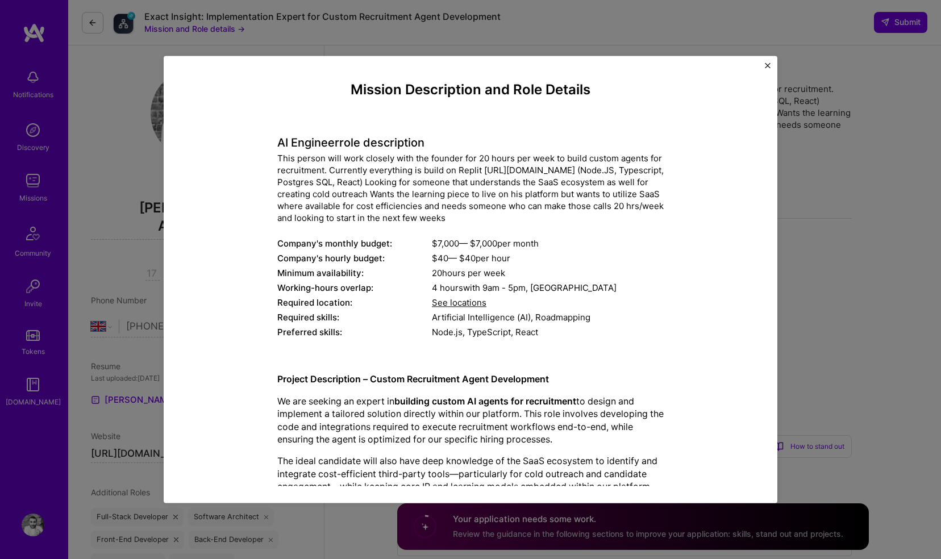
click at [378, 39] on div "Mission Description and Role Details AI Engineer role description This person w…" at bounding box center [470, 279] width 941 height 559
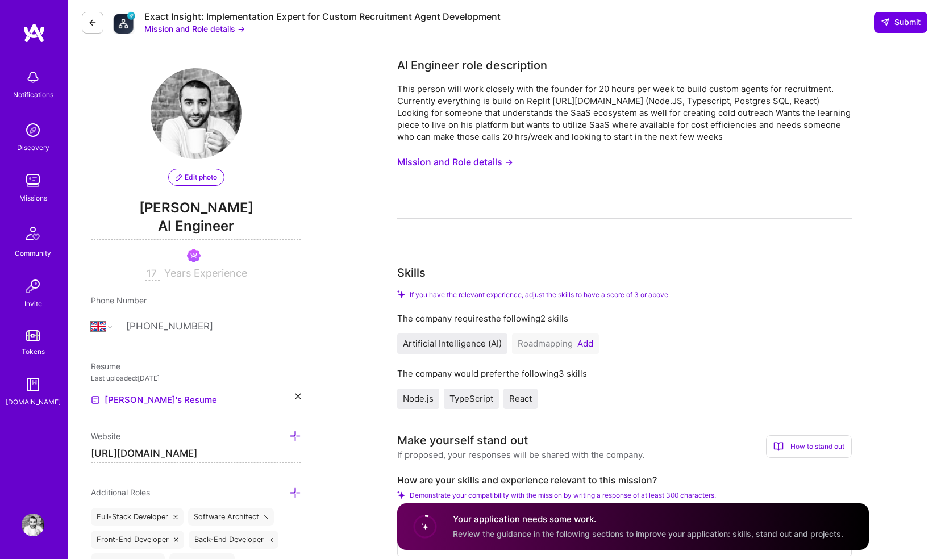
click at [37, 26] on img at bounding box center [34, 33] width 23 height 20
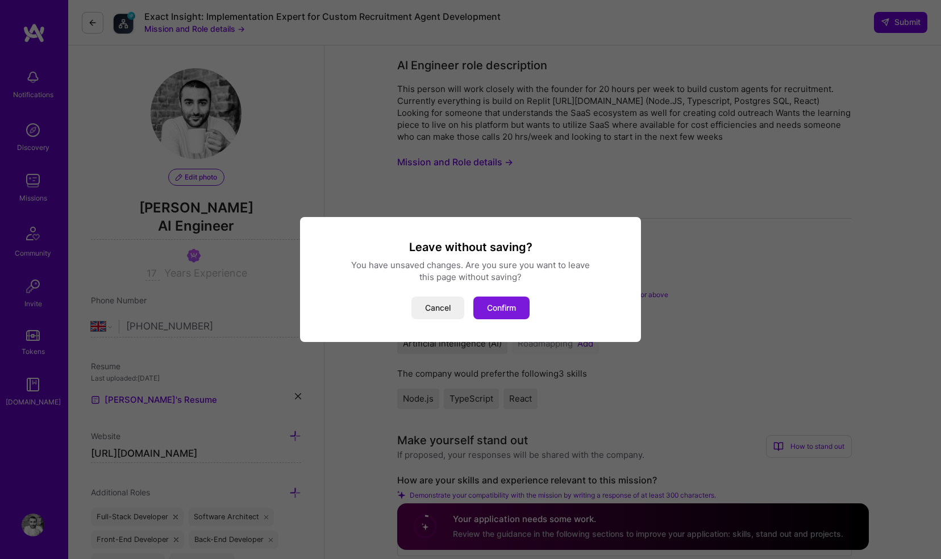
click at [491, 318] on button "Confirm" at bounding box center [501, 308] width 56 height 23
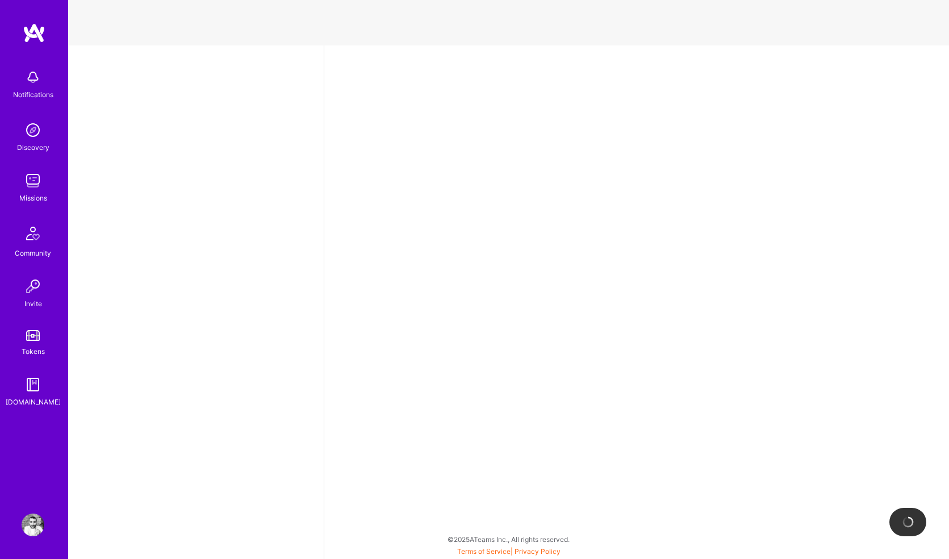
select select "GB"
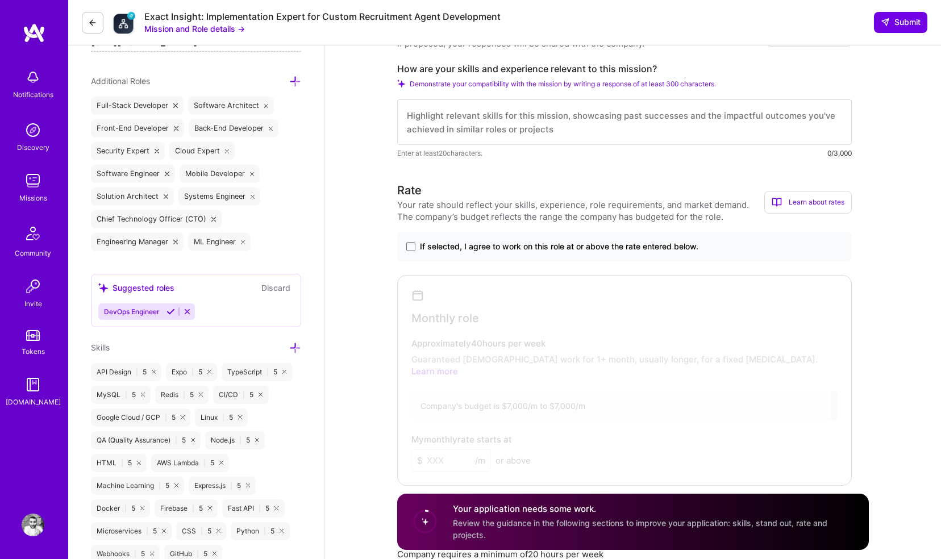
scroll to position [410, 0]
click at [457, 126] on textarea at bounding box center [624, 123] width 454 height 45
paste textarea "Built 6 AI-products in the past year. All 0-1. The variety has been offline and…"
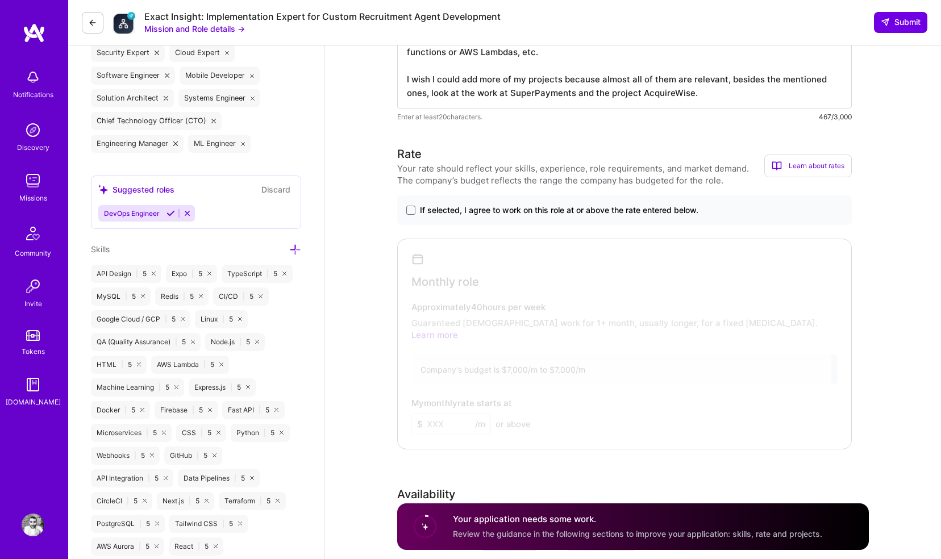
scroll to position [514, 0]
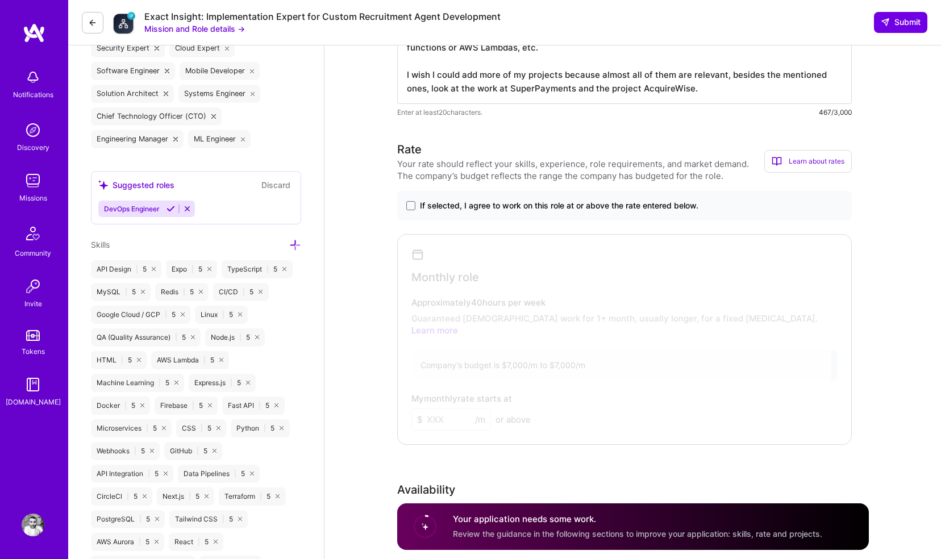
type textarea "Built 6 AI-products in the past year. All 0-1. The variety has been offline and…"
click at [416, 203] on label "If selected, I agree to work on this role at or above the rate entered below." at bounding box center [624, 205] width 436 height 11
click at [0, 0] on input "If selected, I agree to work on this role at or above the rate entered below." at bounding box center [0, 0] width 0 height 0
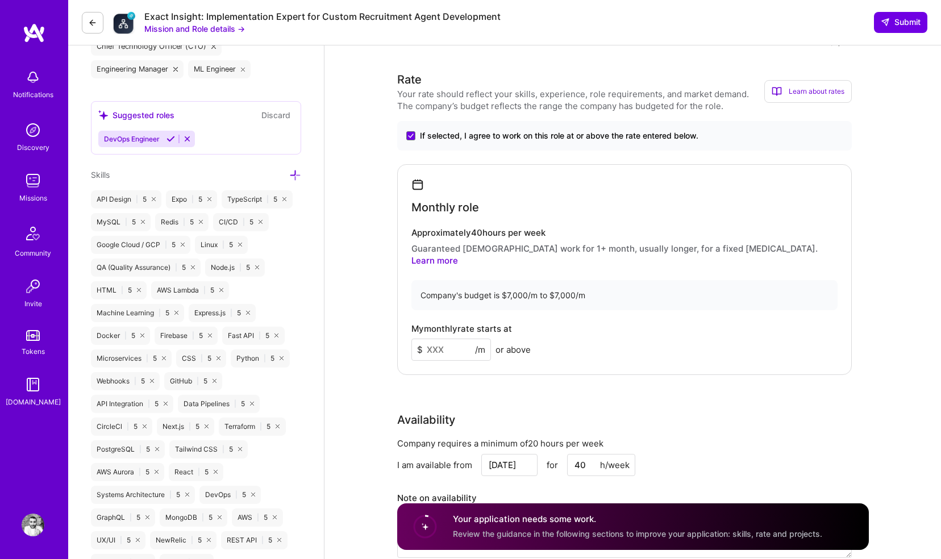
scroll to position [655, 0]
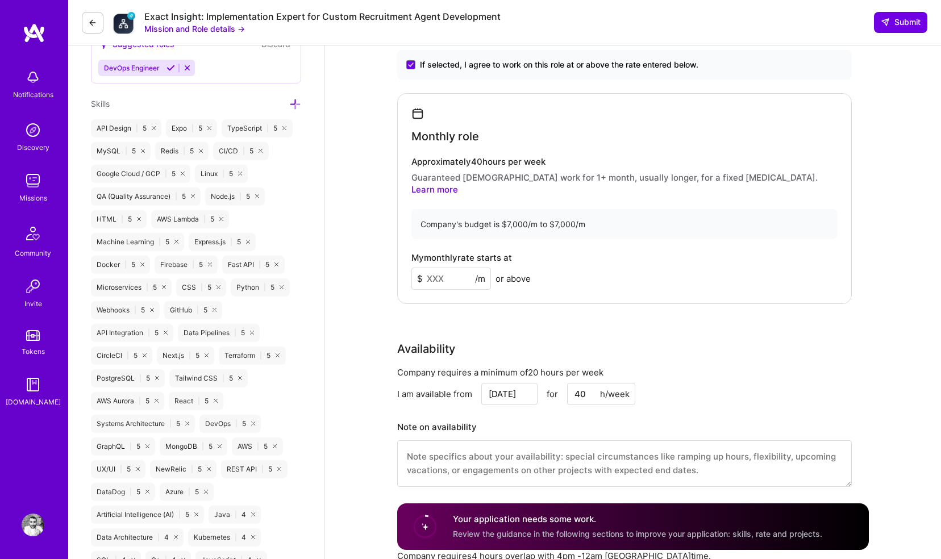
click at [461, 268] on input at bounding box center [451, 279] width 80 height 22
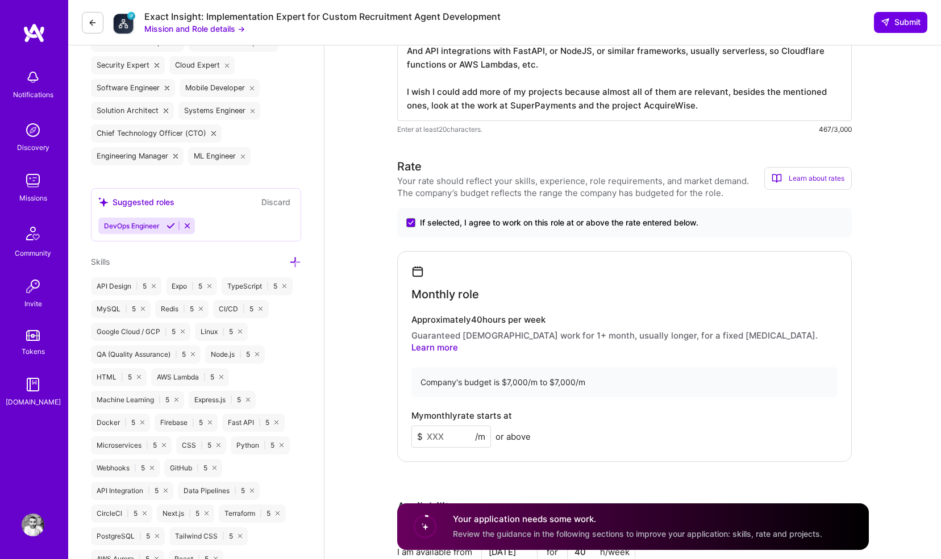
scroll to position [509, 0]
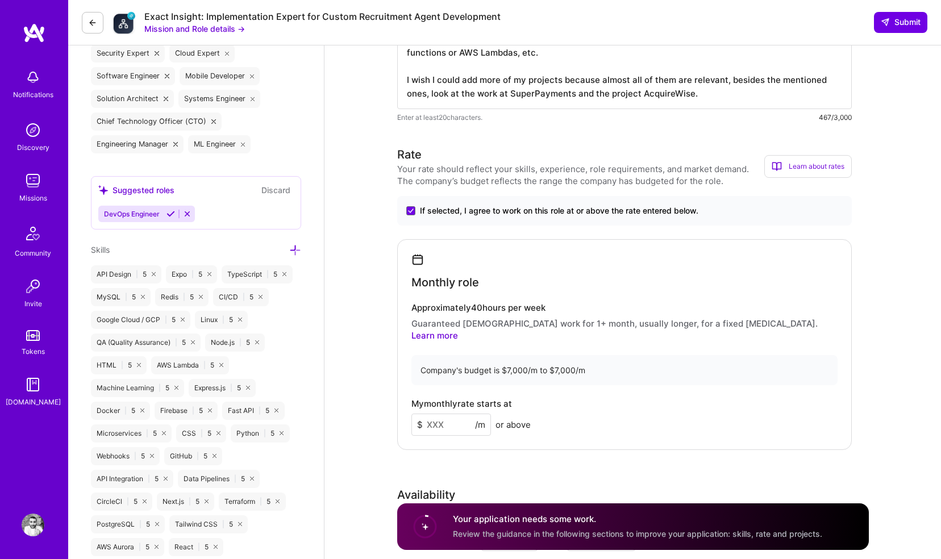
click at [95, 27] on button at bounding box center [93, 23] width 22 height 22
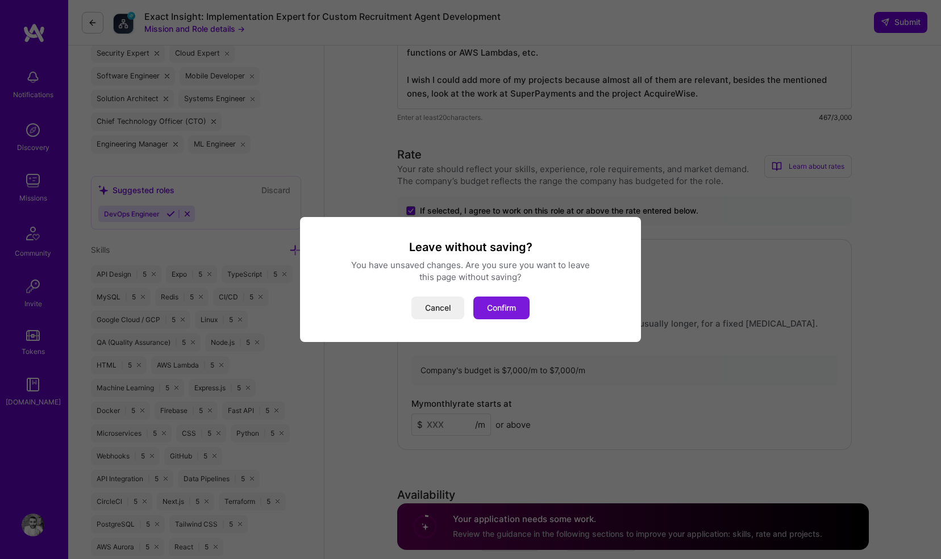
click at [503, 304] on button "Confirm" at bounding box center [501, 308] width 56 height 23
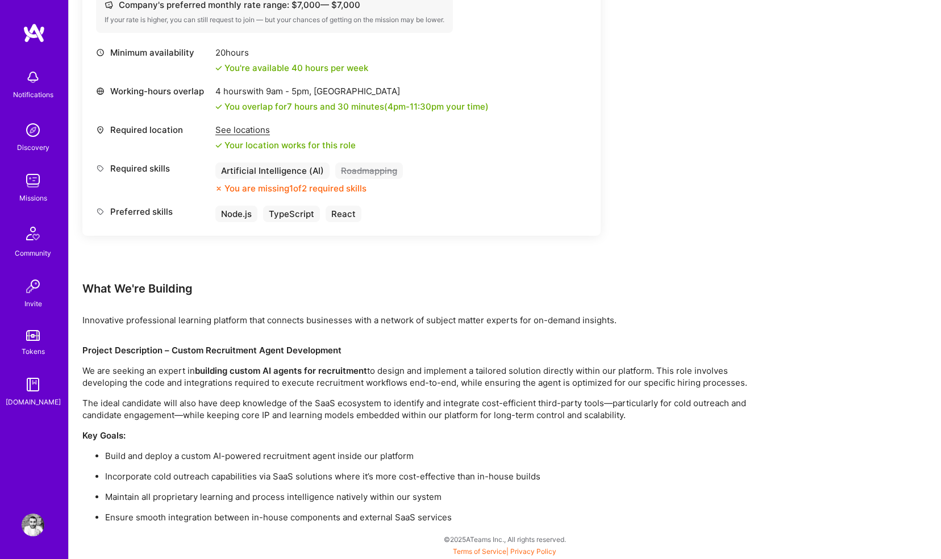
scroll to position [0, 0]
